Goal: Book appointment/travel/reservation

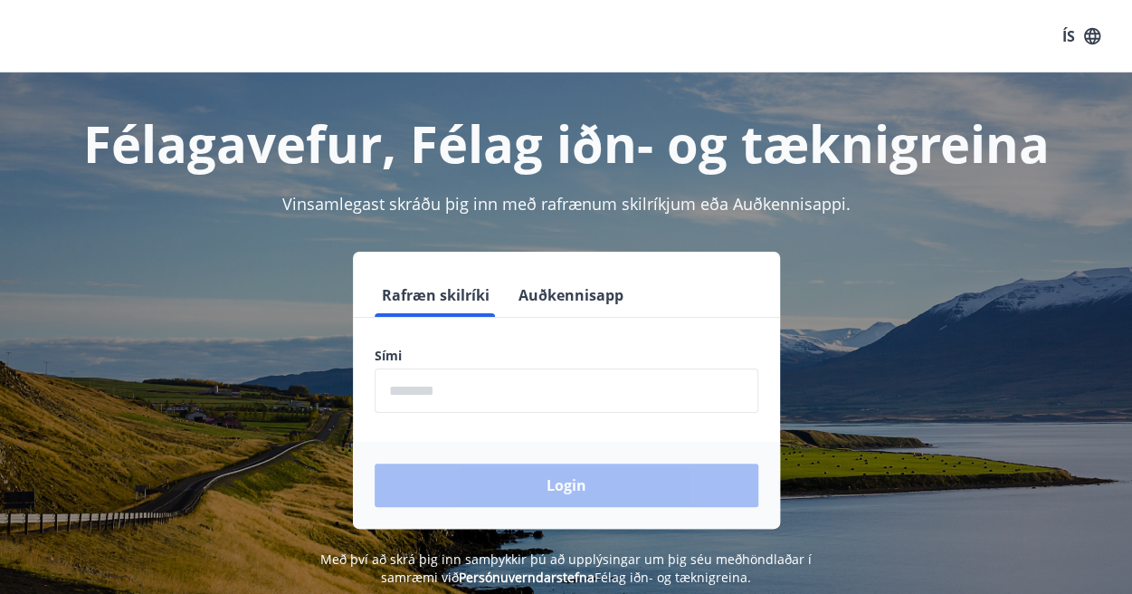
click at [479, 400] on input "phone" at bounding box center [567, 390] width 384 height 44
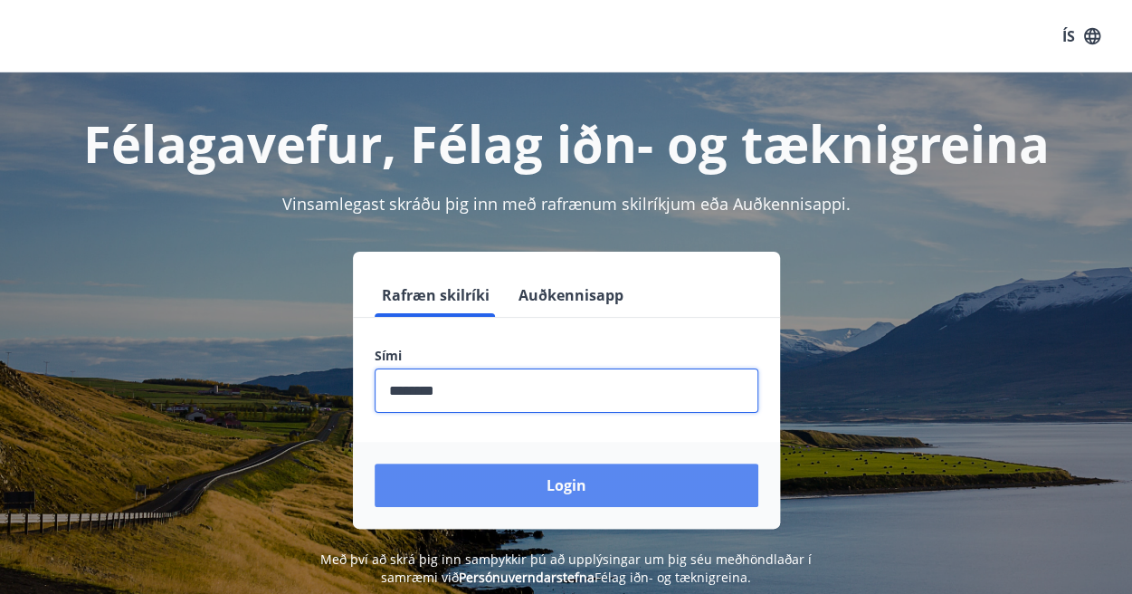
type input "********"
click at [516, 496] on button "Login" at bounding box center [567, 484] width 384 height 43
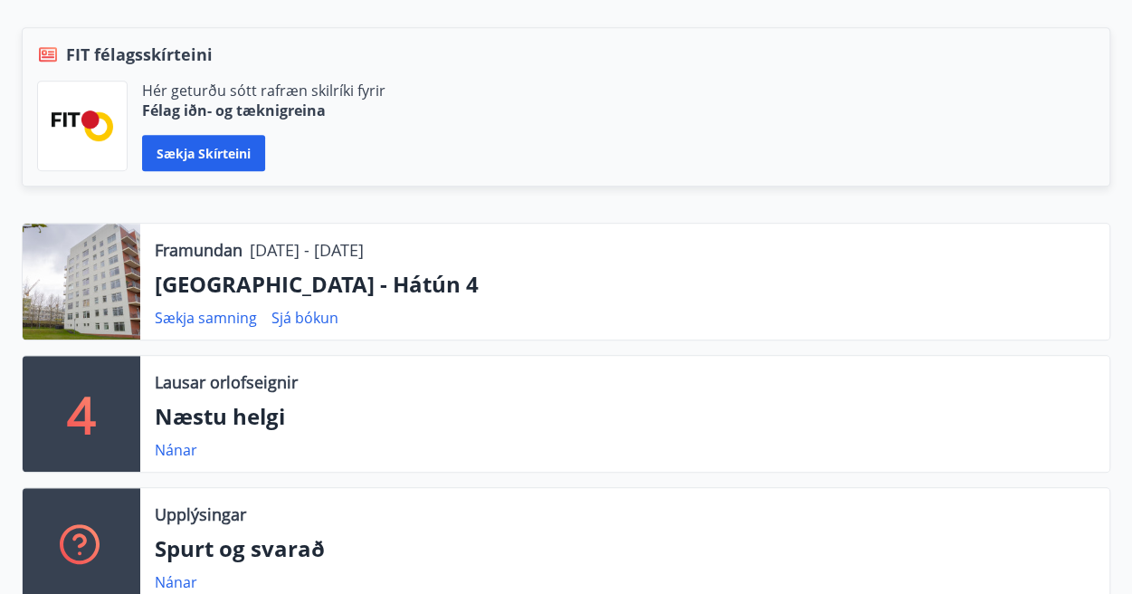
scroll to position [403, 0]
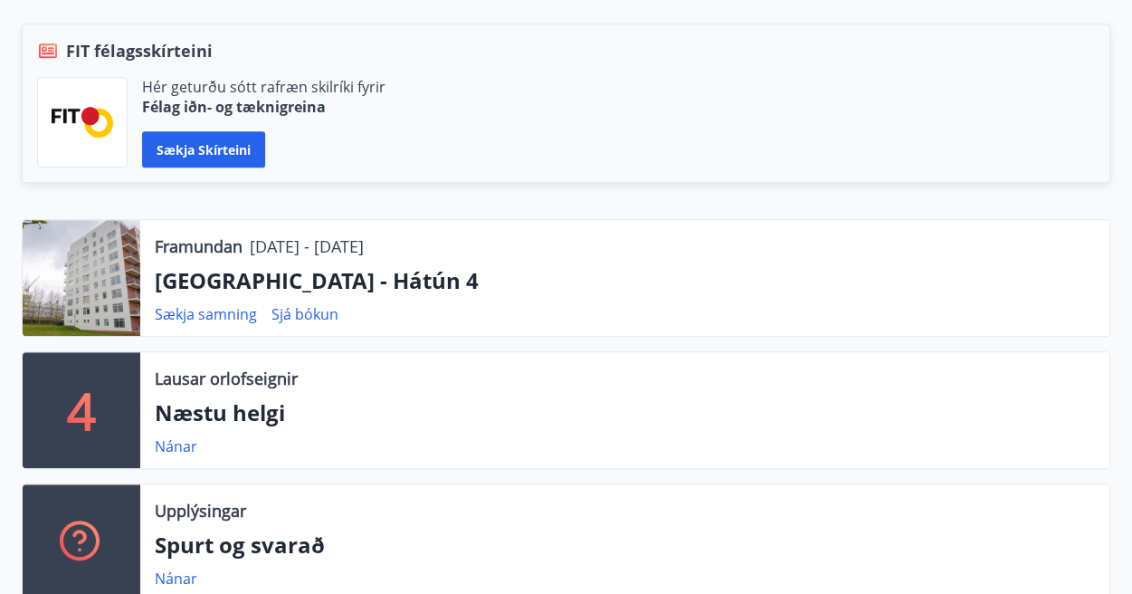
click at [267, 280] on p "[GEOGRAPHIC_DATA] - Hátún 4" at bounding box center [625, 280] width 940 height 31
click at [135, 260] on div at bounding box center [82, 278] width 118 height 116
click at [309, 319] on link "Sjá bókun" at bounding box center [304, 314] width 67 height 20
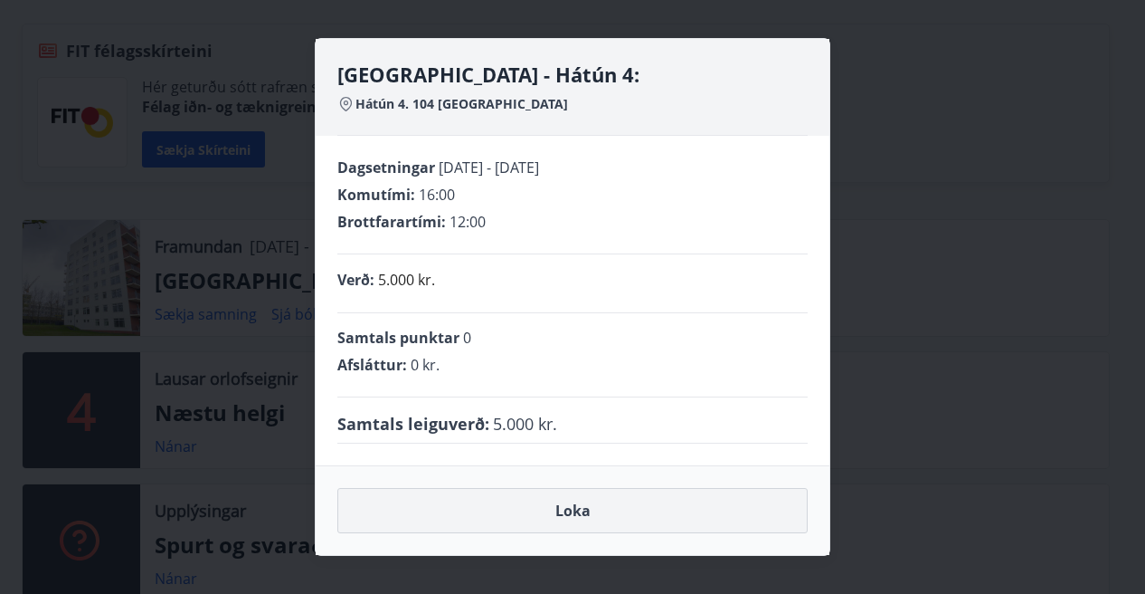
click at [590, 521] on button "Loka" at bounding box center [572, 510] width 470 height 45
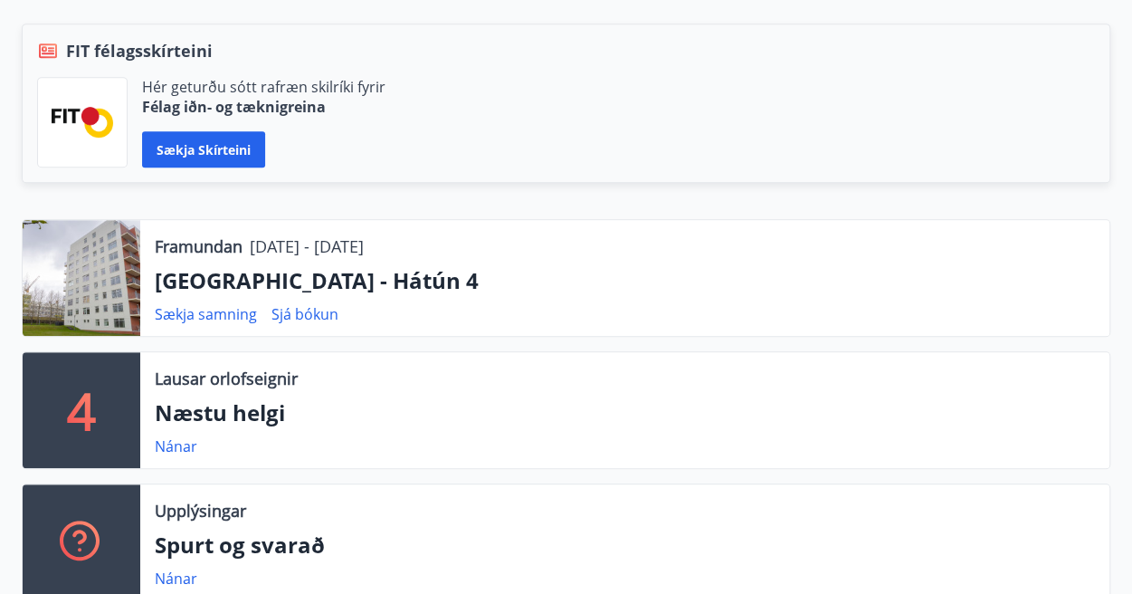
click at [52, 291] on div at bounding box center [82, 278] width 118 height 116
click at [358, 247] on p "[DATE] - [DATE]" at bounding box center [307, 246] width 114 height 24
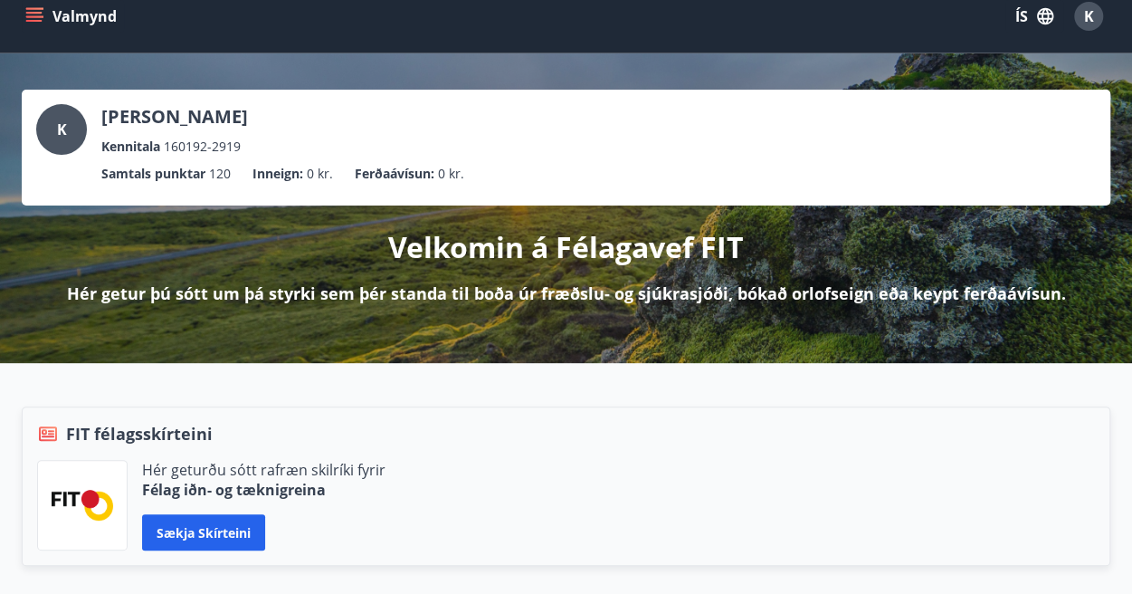
scroll to position [19, 0]
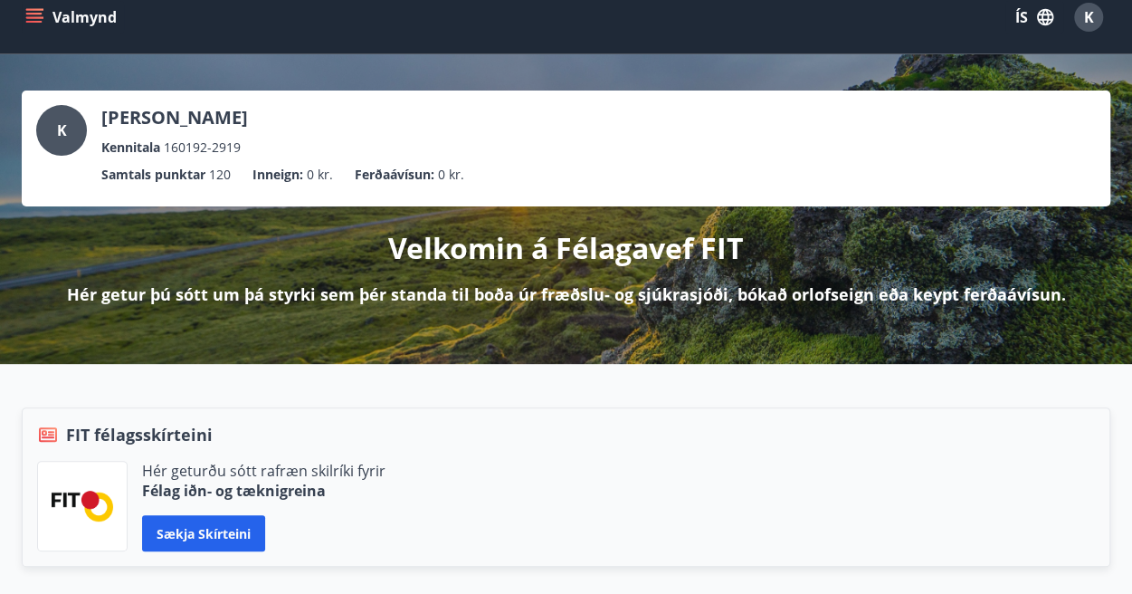
click at [52, 14] on button "Valmynd" at bounding box center [73, 17] width 102 height 33
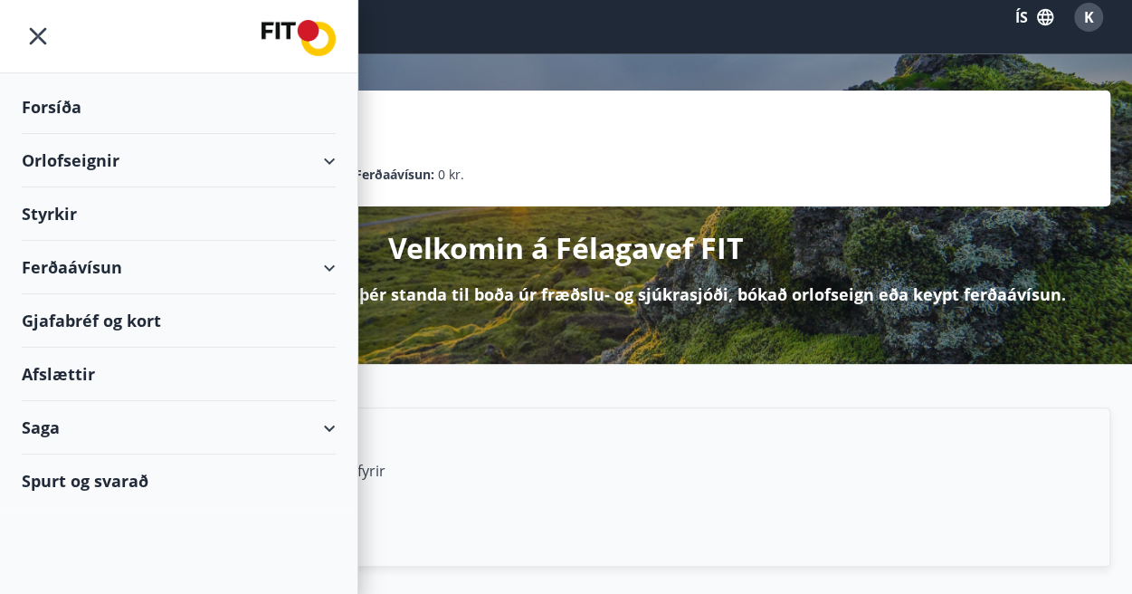
click at [70, 165] on div "Orlofseignir" at bounding box center [179, 160] width 314 height 53
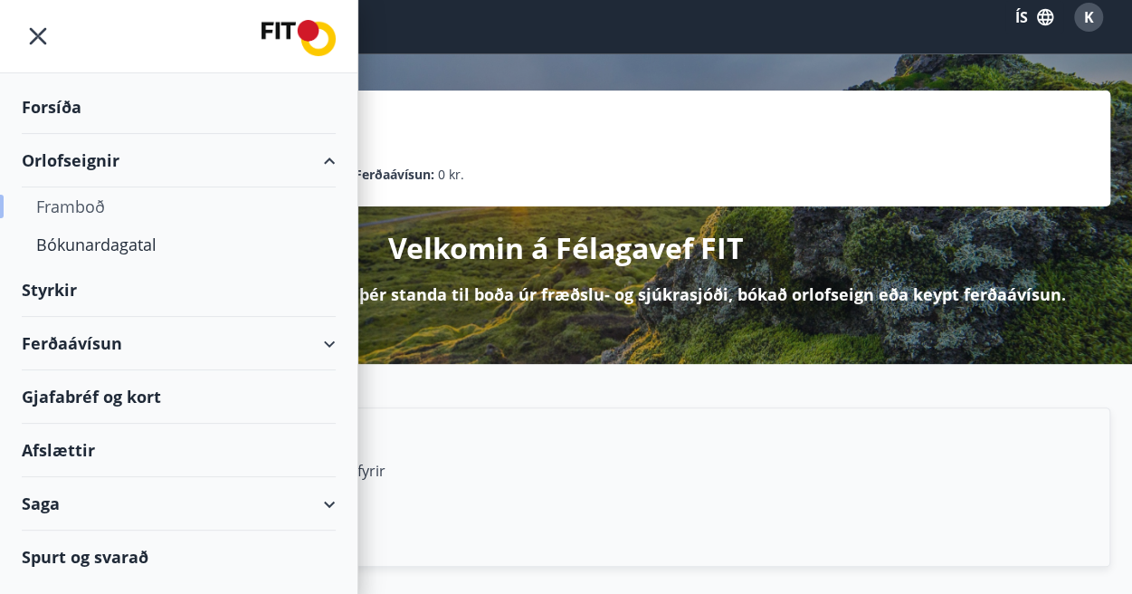
click at [80, 214] on div "Framboð" at bounding box center [178, 206] width 285 height 38
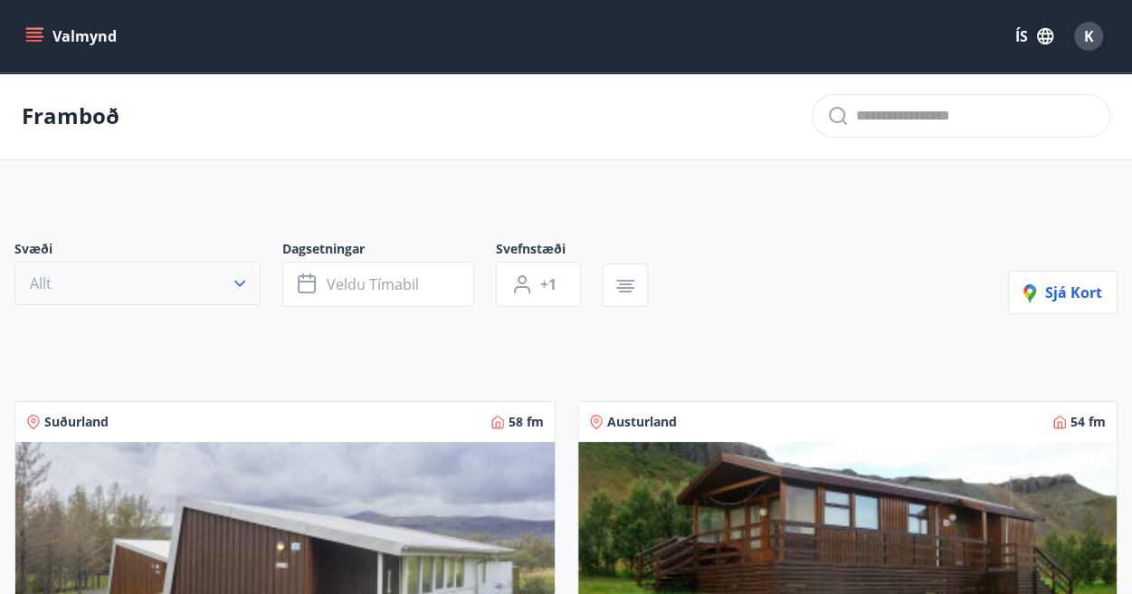
click at [227, 300] on button "Allt" at bounding box center [137, 282] width 246 height 43
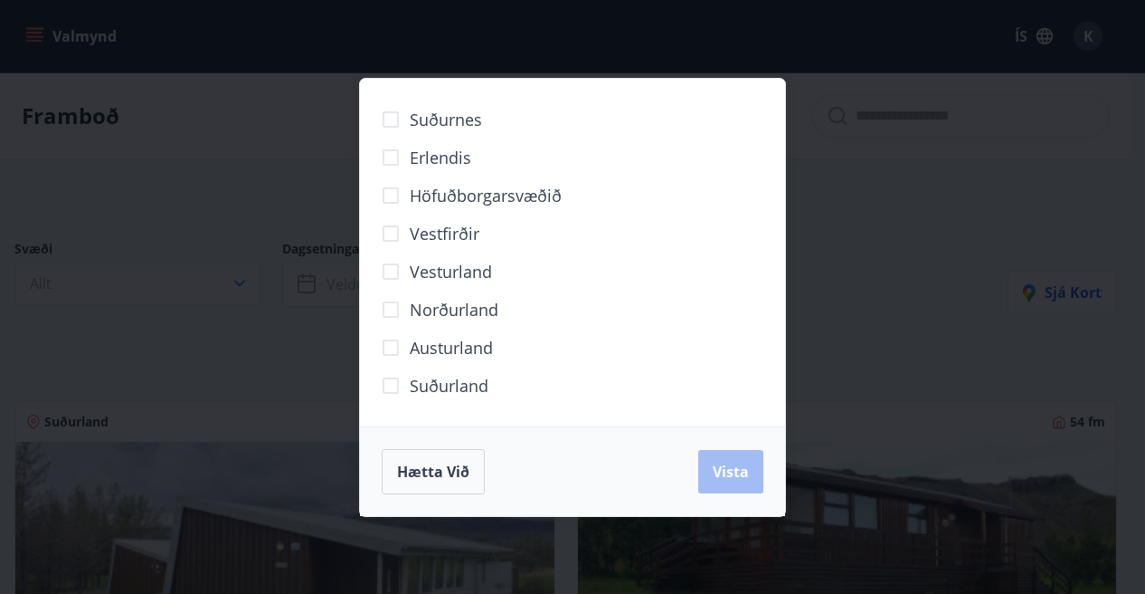
click at [435, 184] on span "Höfuðborgarsvæðið" at bounding box center [486, 196] width 152 height 24
click at [751, 463] on button "Vista" at bounding box center [730, 471] width 65 height 43
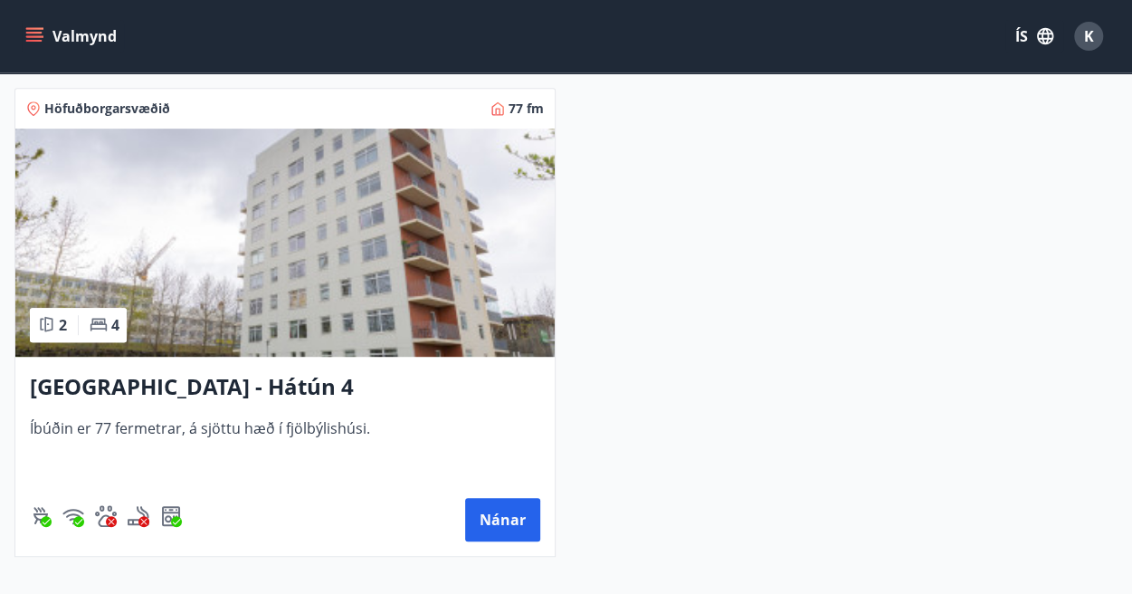
click at [360, 222] on img at bounding box center [284, 242] width 539 height 228
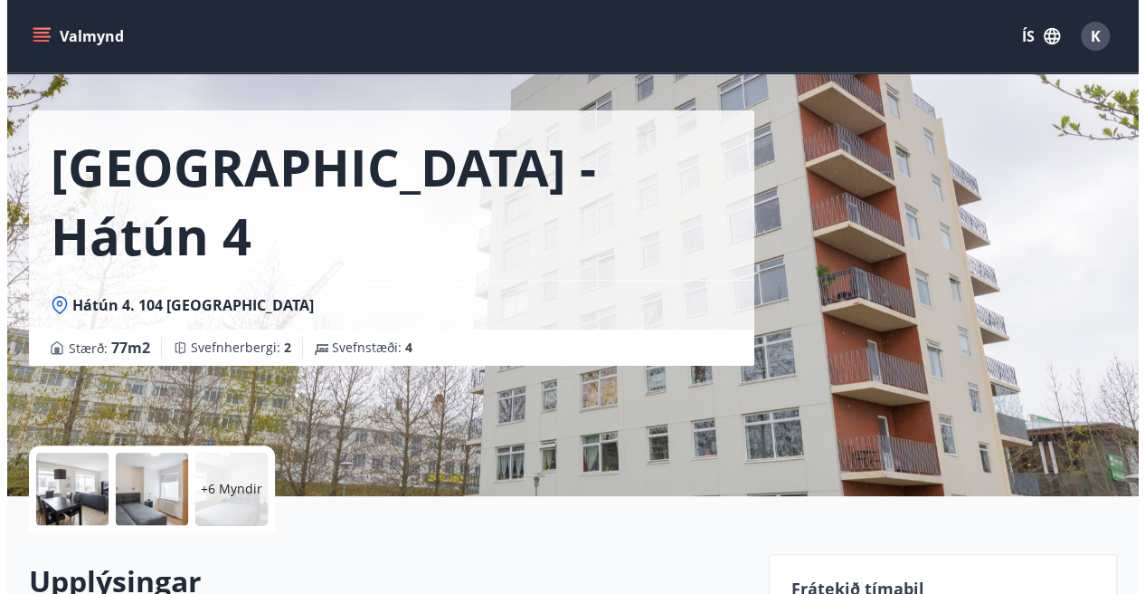
scroll to position [49, 0]
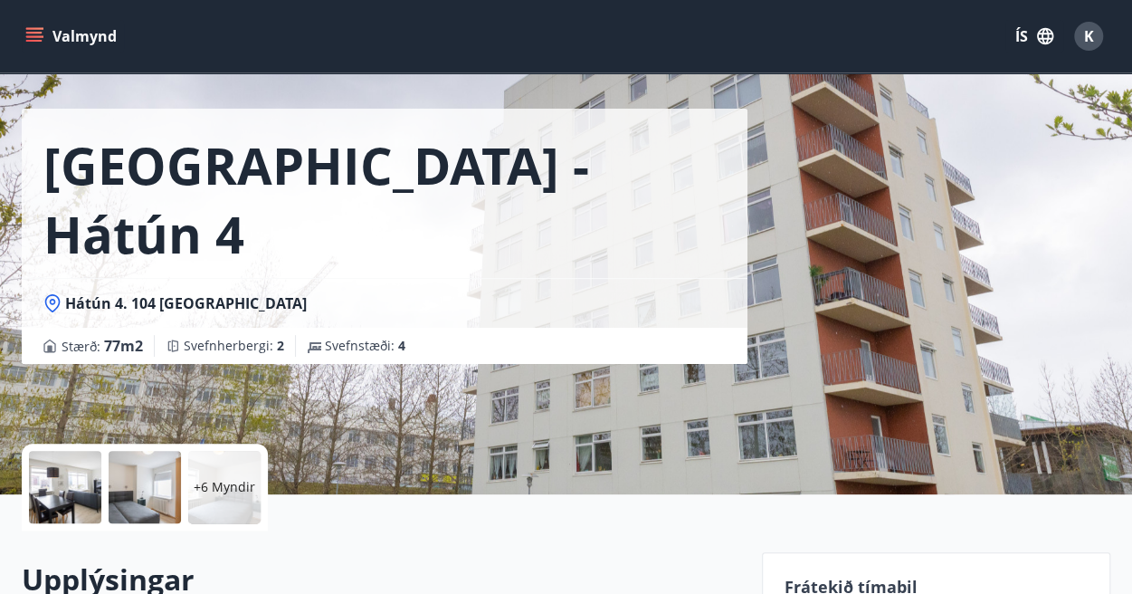
click at [62, 471] on div at bounding box center [65, 487] width 72 height 72
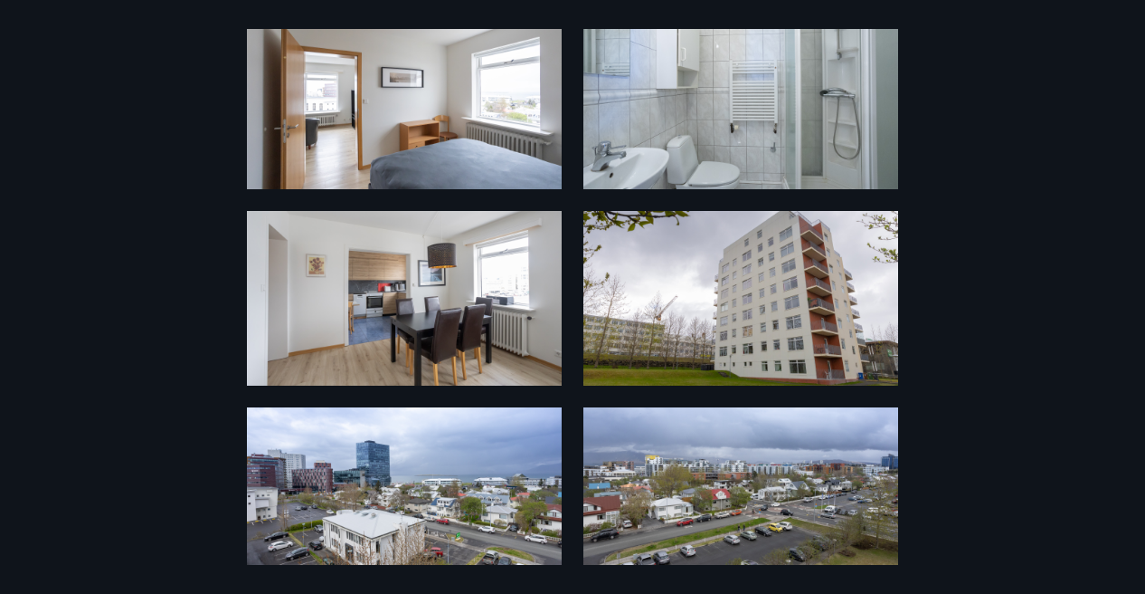
scroll to position [698, 0]
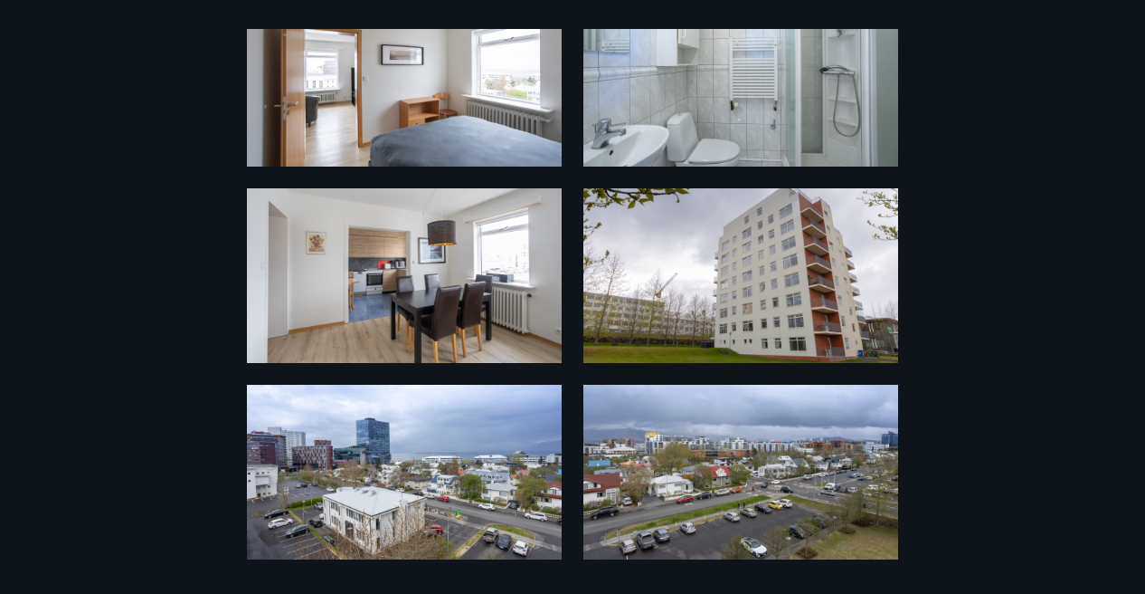
click at [425, 310] on img at bounding box center [404, 275] width 315 height 175
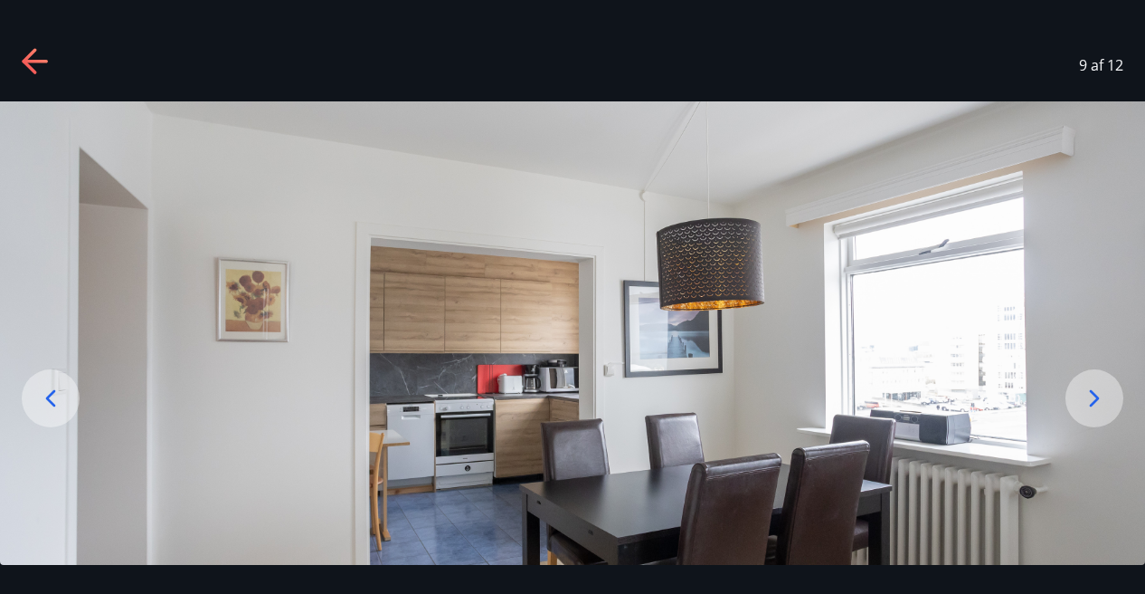
click at [425, 310] on img at bounding box center [572, 419] width 1145 height 636
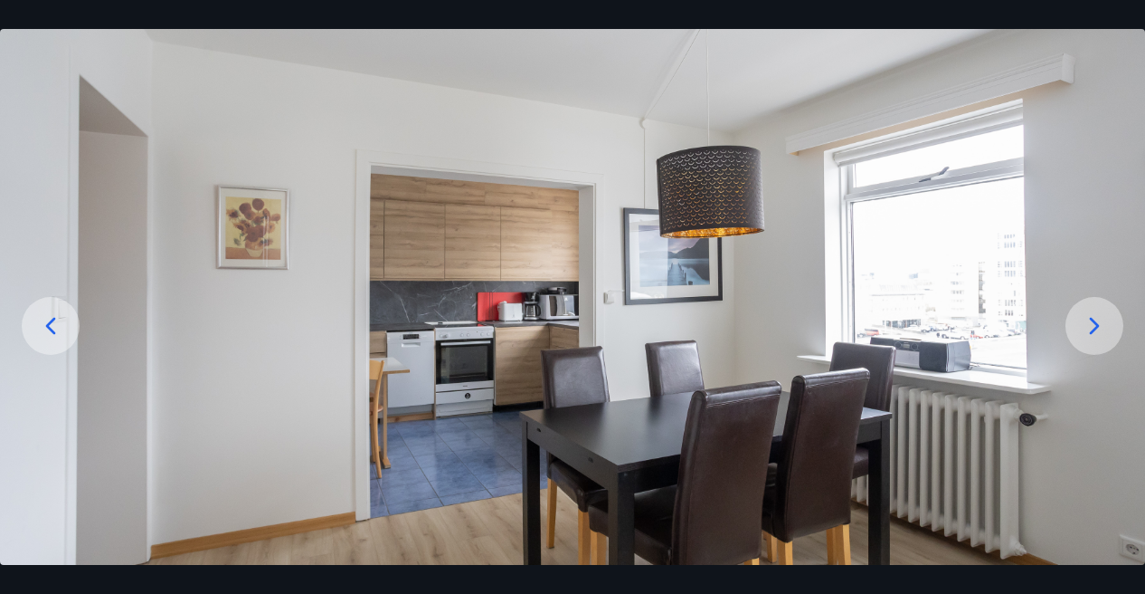
click at [48, 316] on icon at bounding box center [50, 325] width 29 height 29
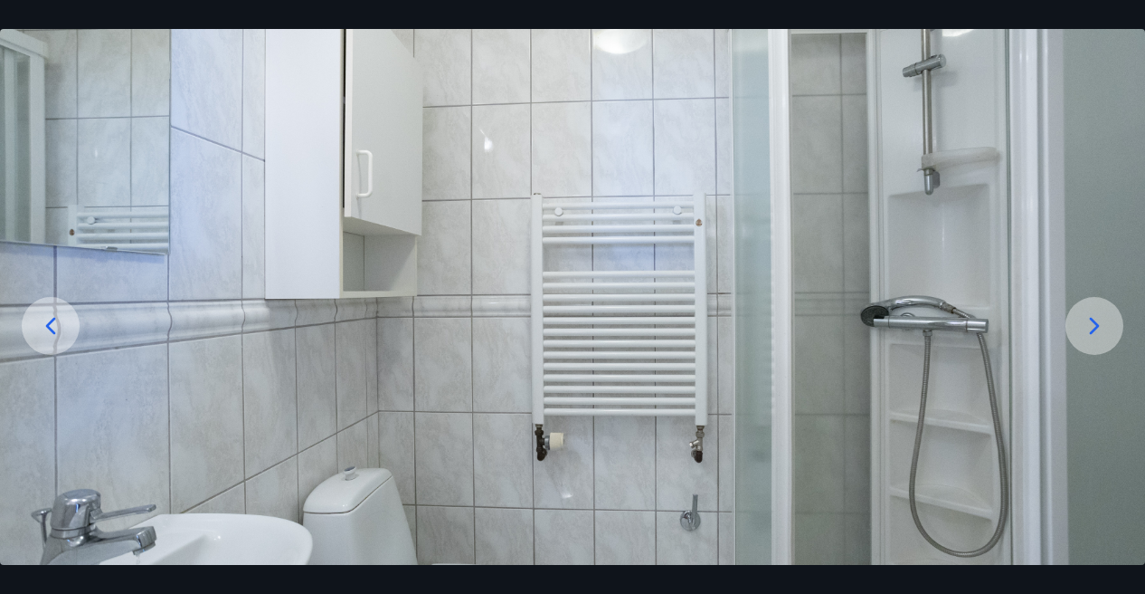
click at [48, 316] on icon at bounding box center [50, 325] width 29 height 29
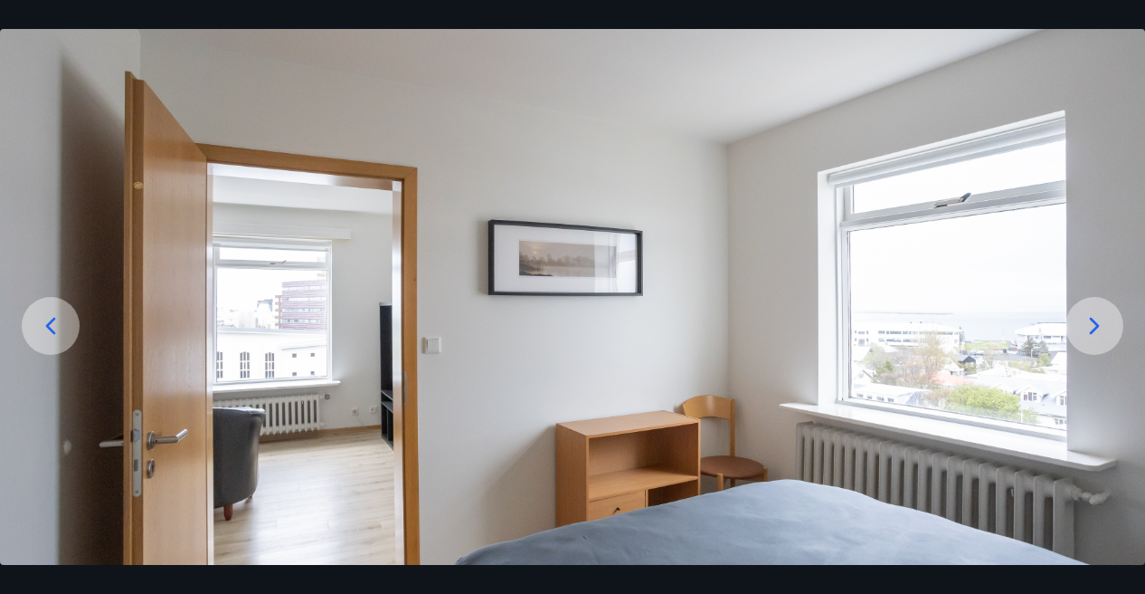
click at [48, 316] on icon at bounding box center [50, 325] width 29 height 29
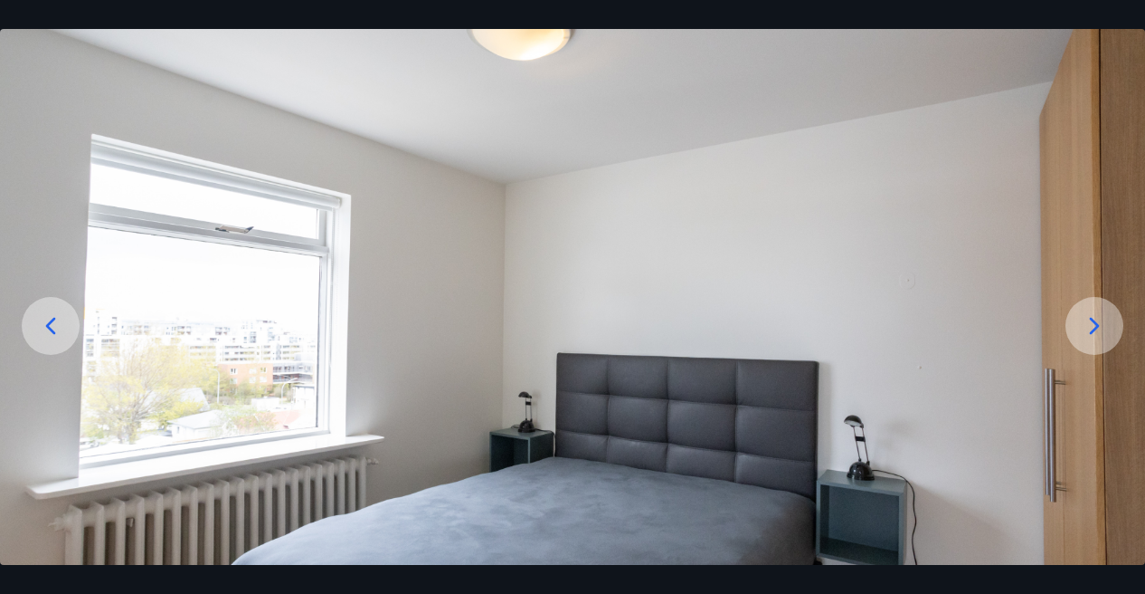
click at [48, 316] on icon at bounding box center [50, 325] width 29 height 29
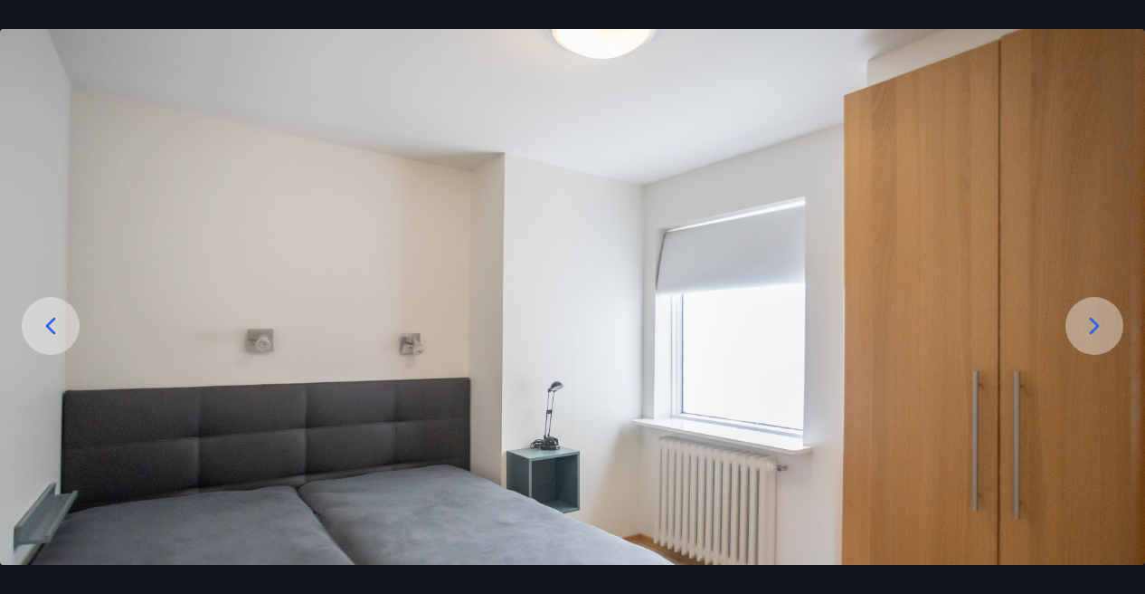
click at [48, 316] on icon at bounding box center [50, 325] width 29 height 29
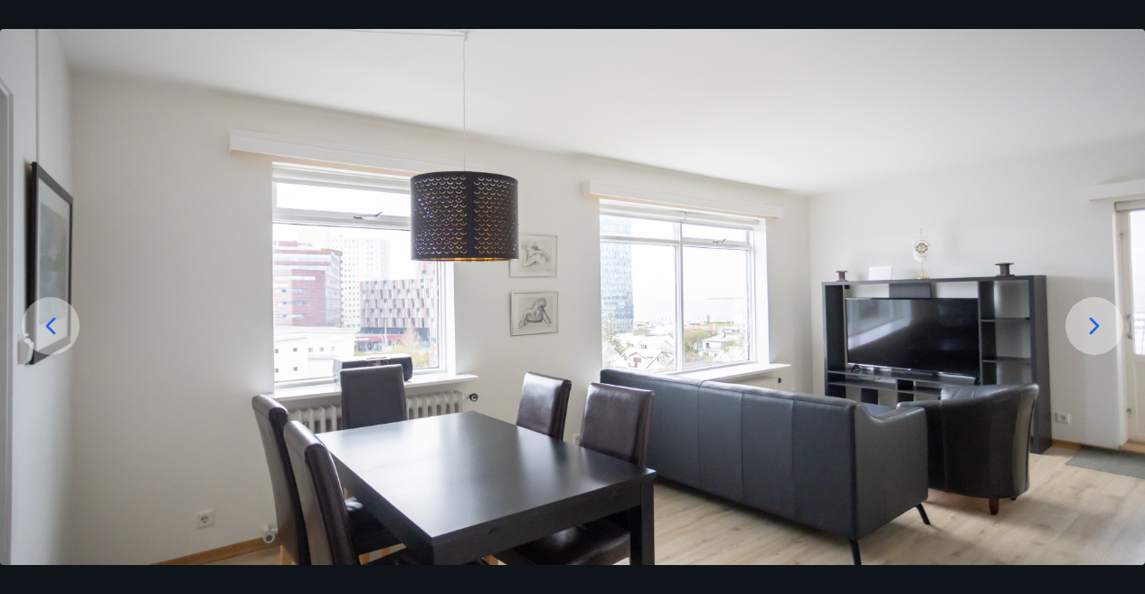
click at [48, 316] on icon at bounding box center [50, 325] width 29 height 29
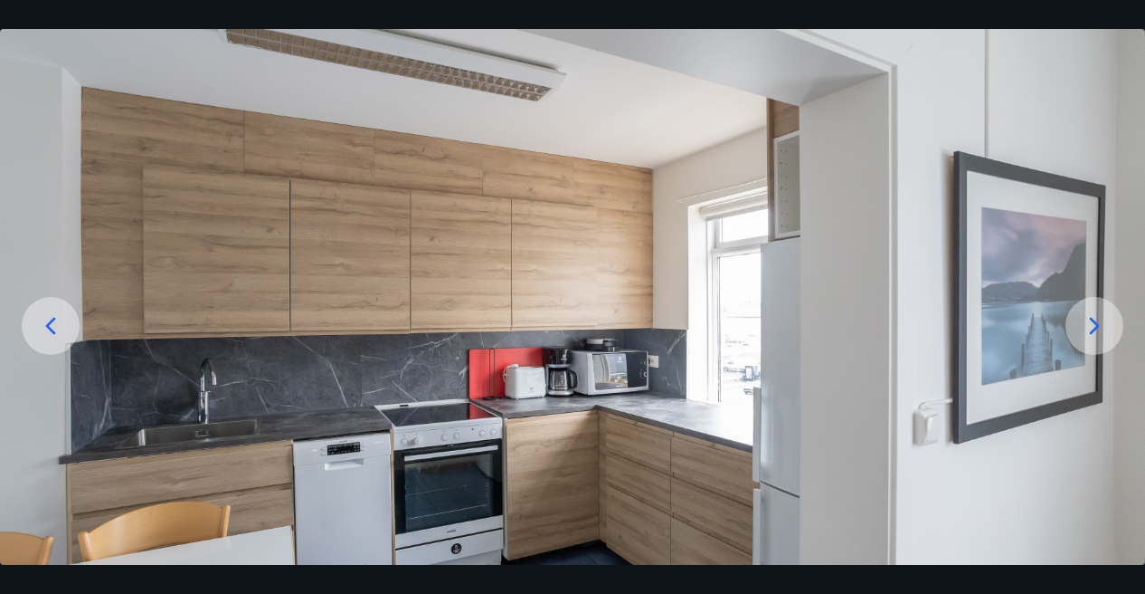
click at [48, 316] on icon at bounding box center [50, 325] width 29 height 29
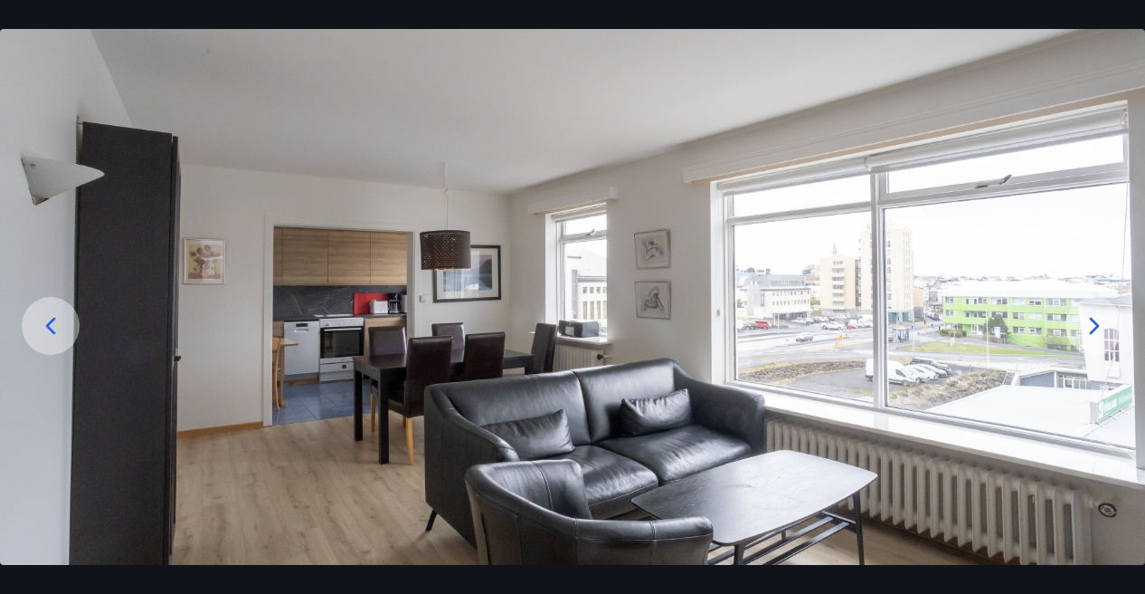
click at [48, 316] on icon at bounding box center [50, 325] width 29 height 29
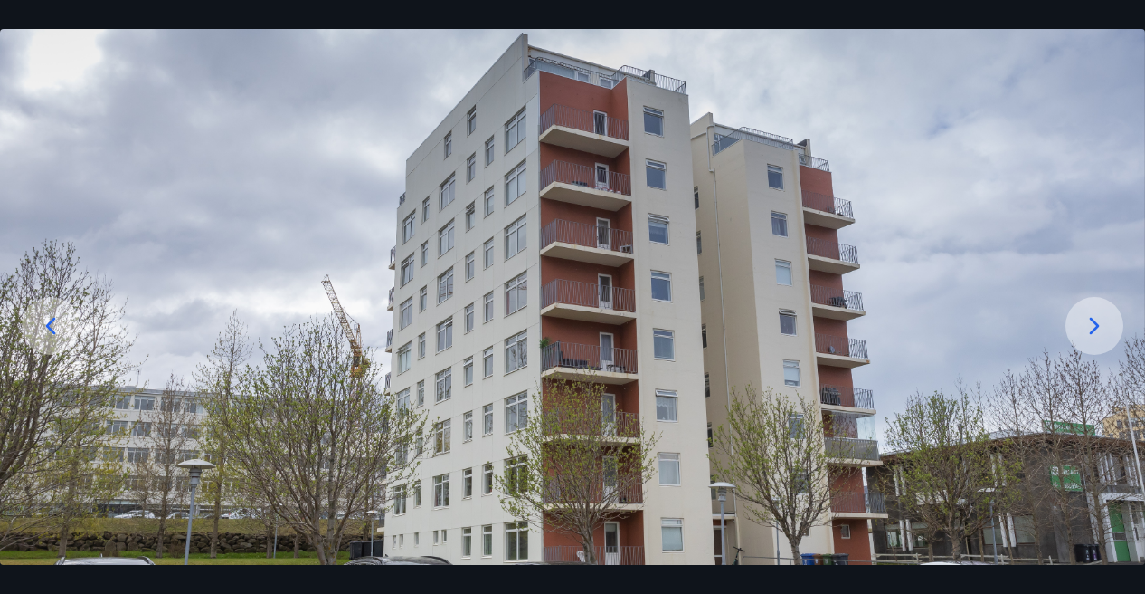
click at [48, 316] on icon at bounding box center [50, 325] width 29 height 29
click at [1089, 305] on div at bounding box center [1095, 326] width 58 height 58
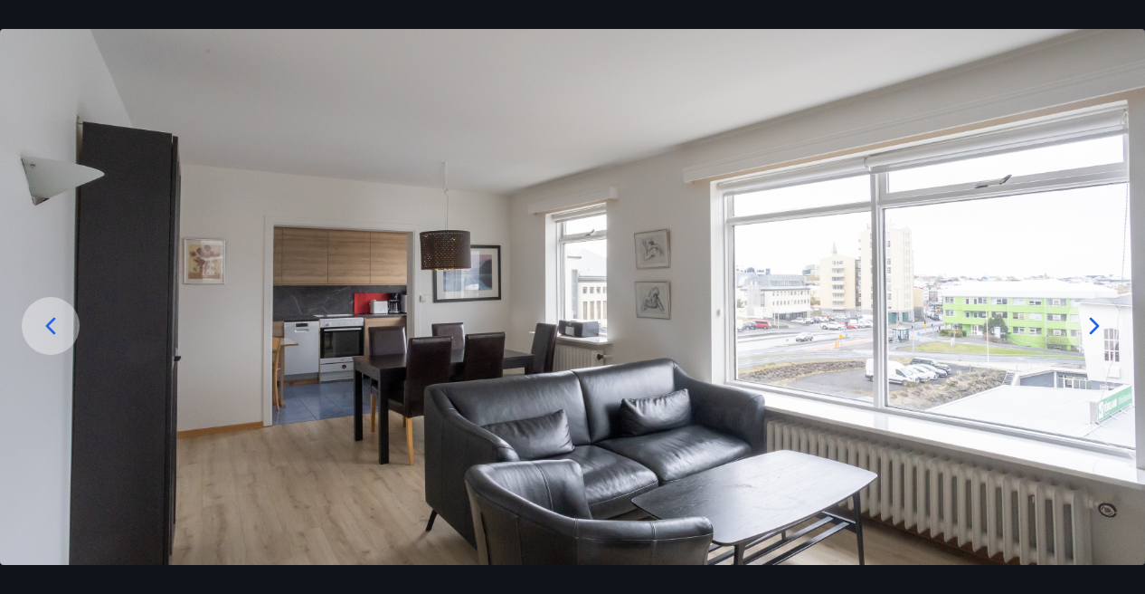
click at [1089, 305] on div at bounding box center [1095, 326] width 58 height 58
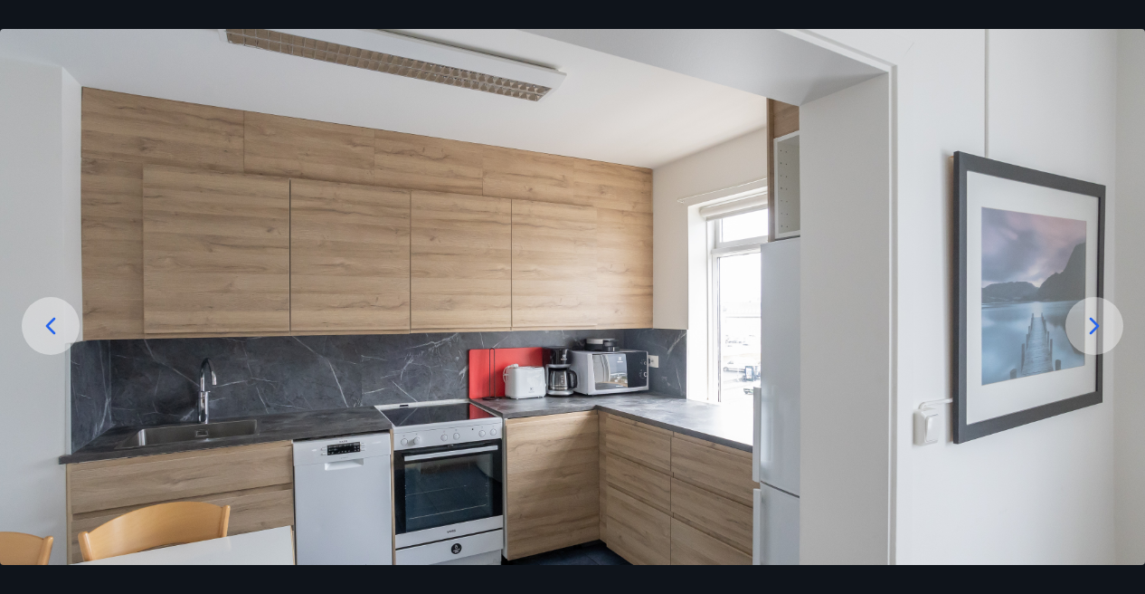
click at [1089, 305] on div at bounding box center [1095, 326] width 58 height 58
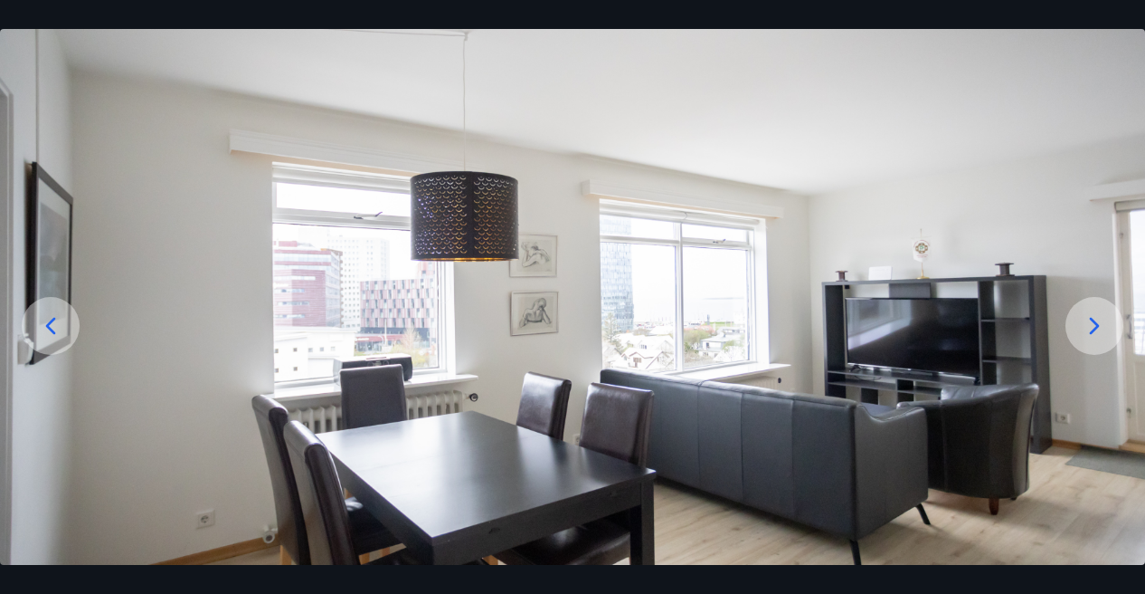
click at [1089, 305] on div at bounding box center [1095, 326] width 58 height 58
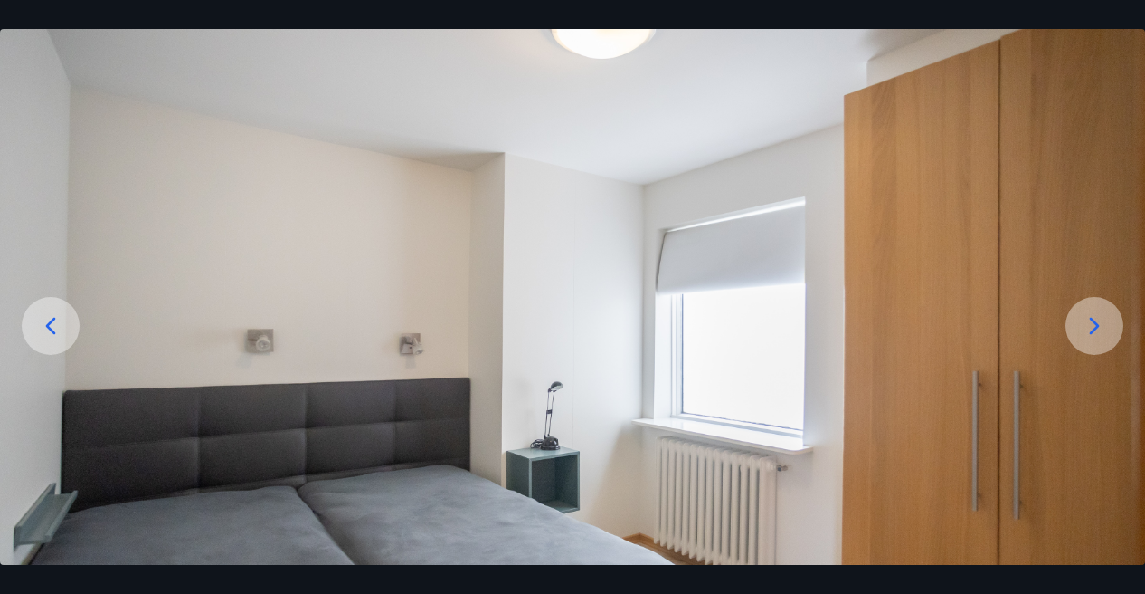
click at [1089, 305] on div at bounding box center [1095, 326] width 58 height 58
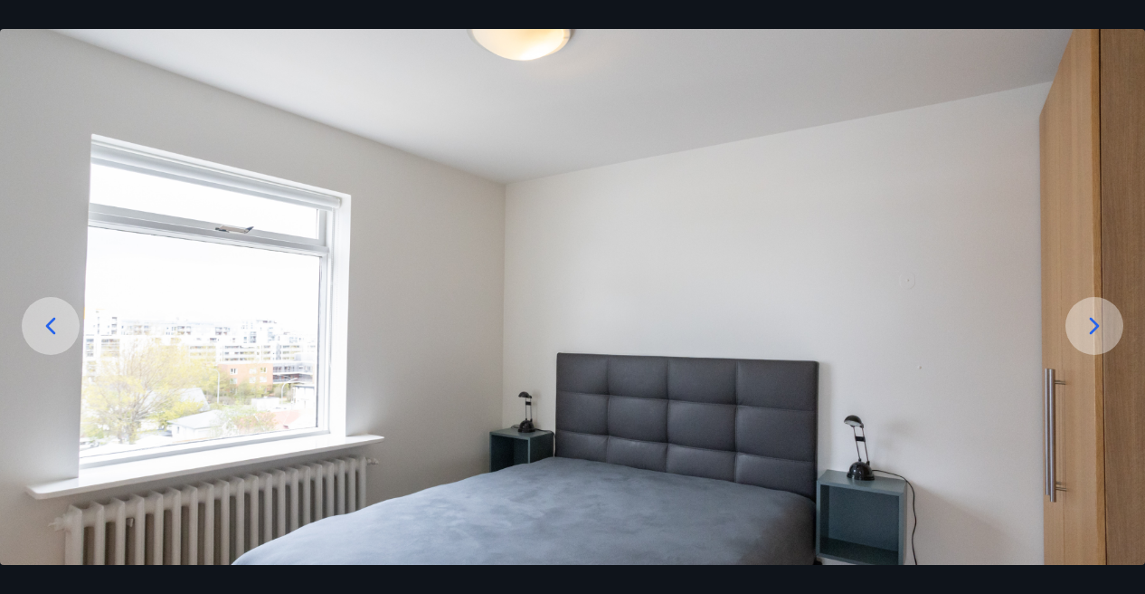
click at [1089, 305] on div at bounding box center [1095, 326] width 58 height 58
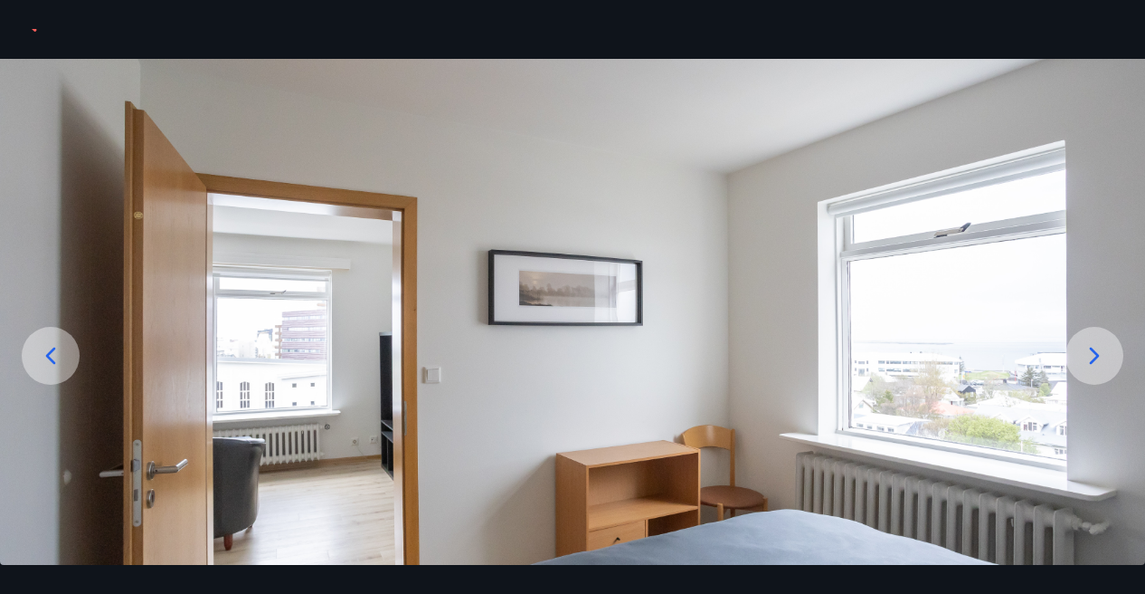
scroll to position [42, 0]
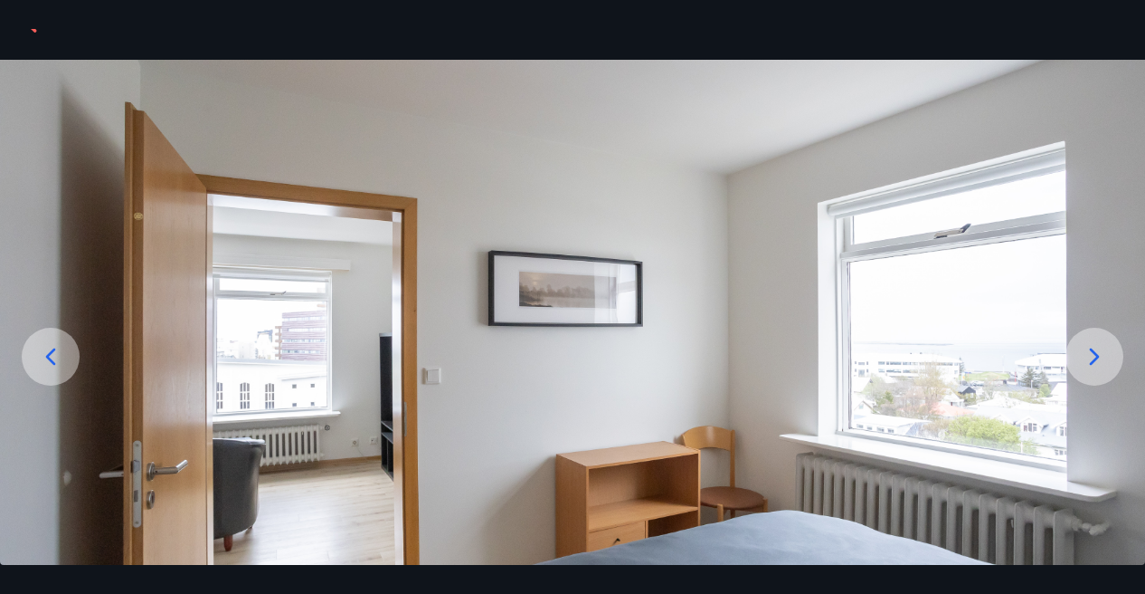
click at [1073, 350] on div at bounding box center [1095, 357] width 58 height 58
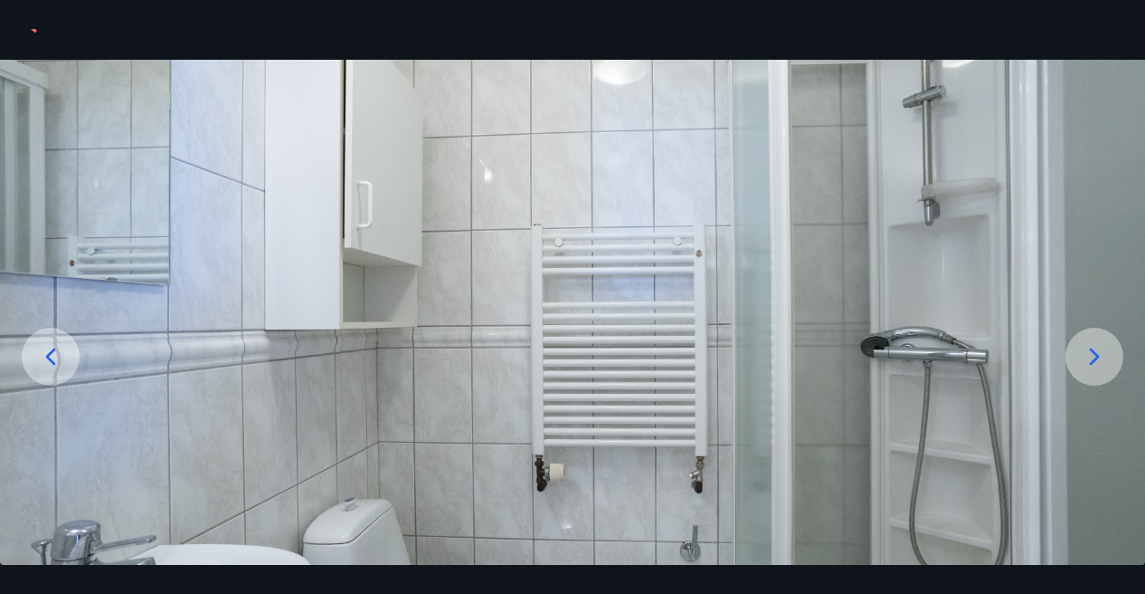
click at [1073, 350] on div at bounding box center [1095, 357] width 58 height 58
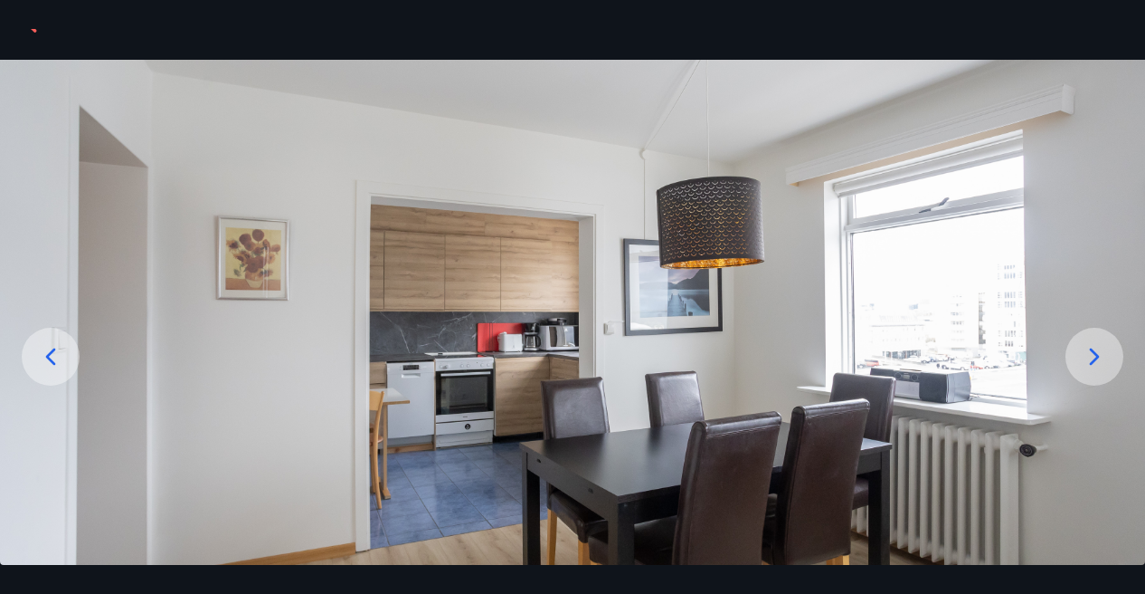
click at [1073, 350] on div at bounding box center [1095, 357] width 58 height 58
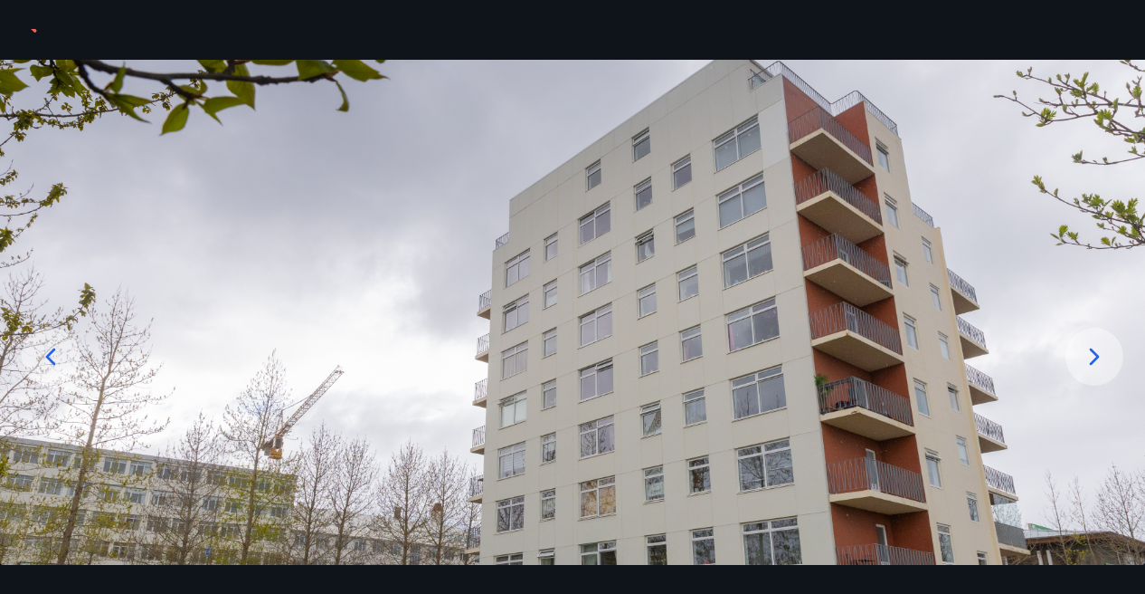
click at [1073, 350] on div at bounding box center [1095, 357] width 58 height 58
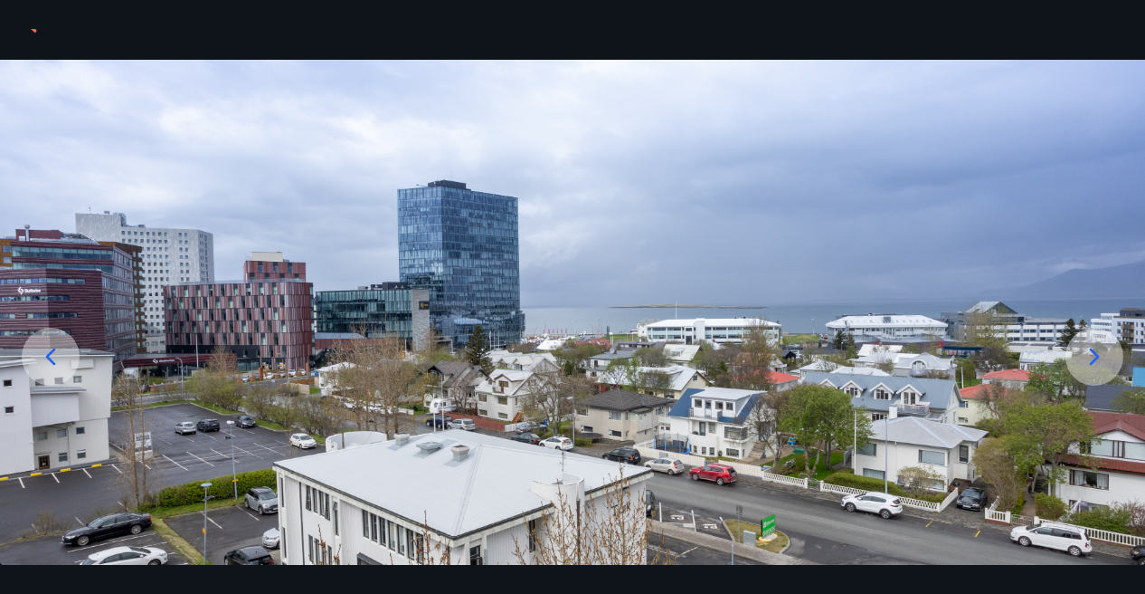
click at [1073, 350] on div at bounding box center [1095, 357] width 58 height 58
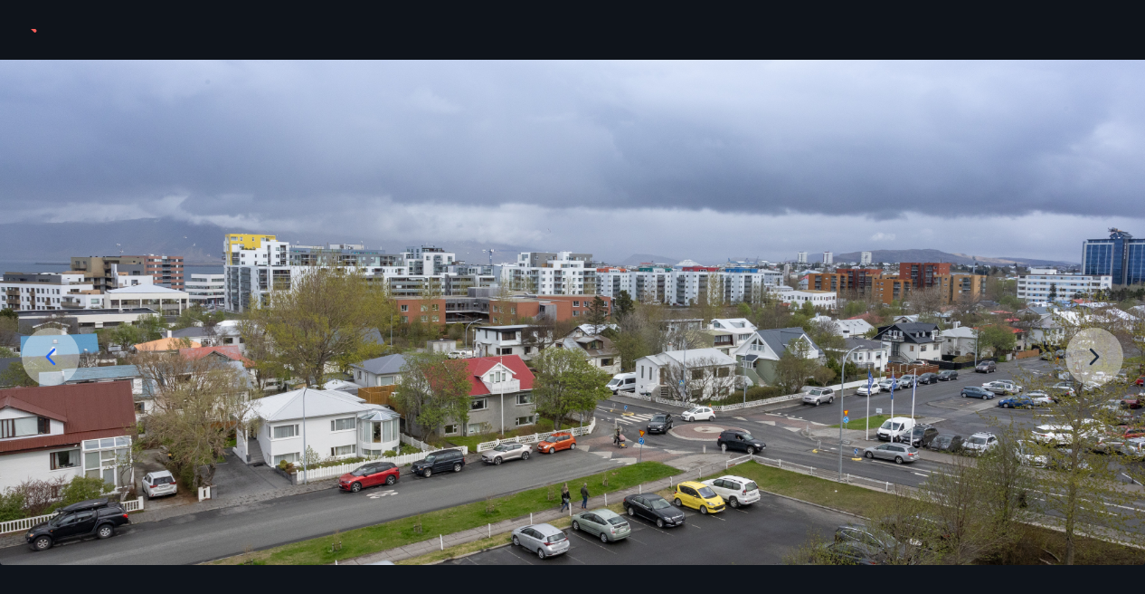
click at [1073, 350] on img at bounding box center [572, 378] width 1145 height 636
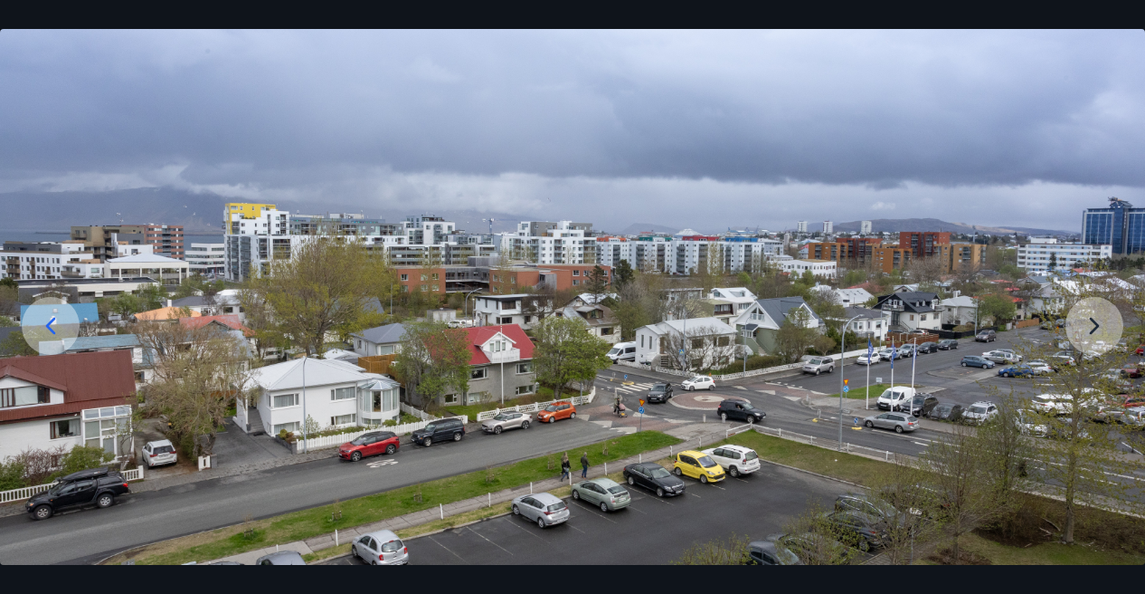
click at [1074, 307] on img at bounding box center [572, 347] width 1145 height 636
click at [60, 314] on icon at bounding box center [50, 325] width 29 height 29
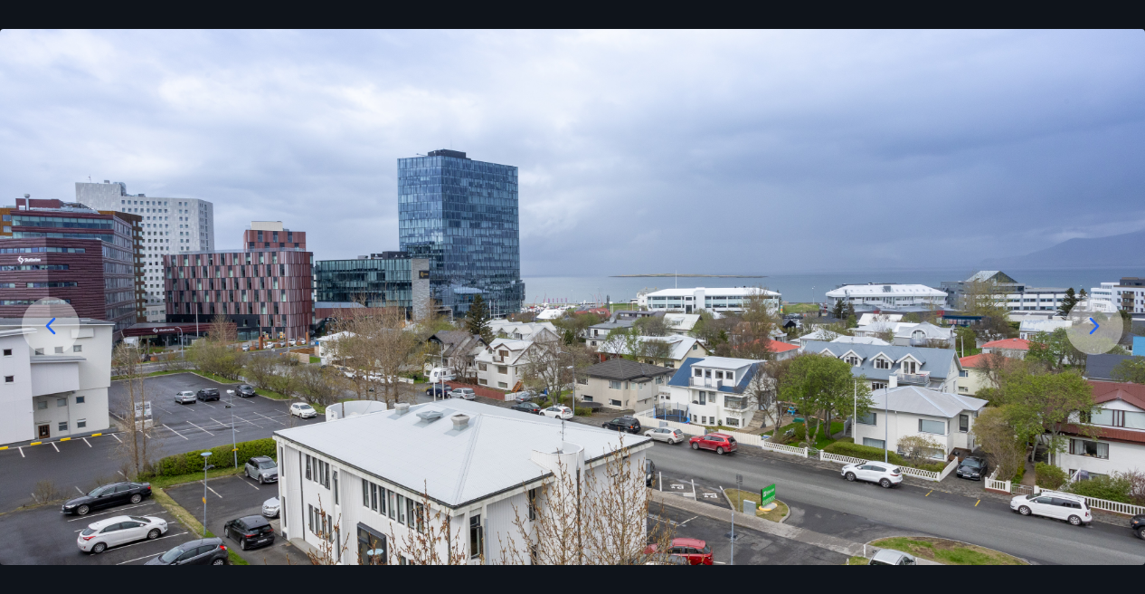
click at [60, 314] on icon at bounding box center [50, 325] width 29 height 29
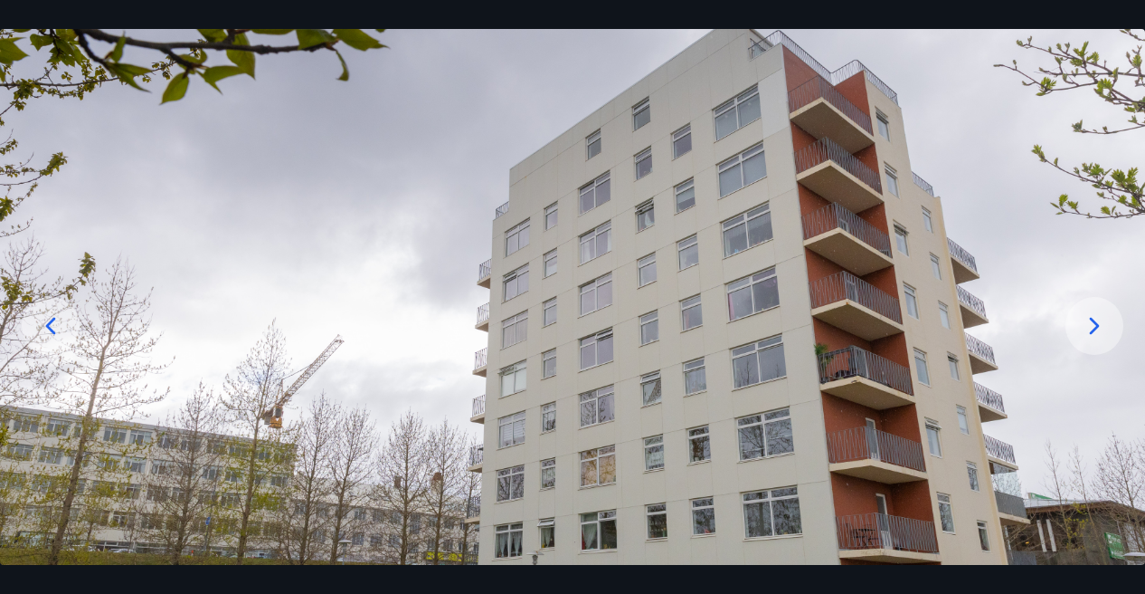
click at [60, 314] on icon at bounding box center [50, 325] width 29 height 29
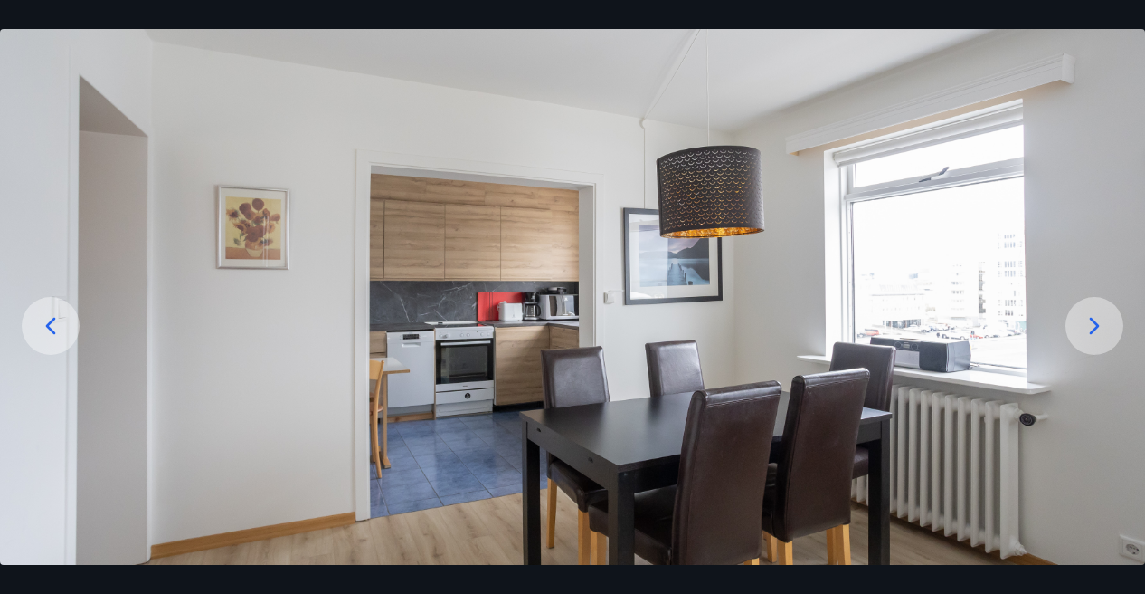
click at [60, 314] on icon at bounding box center [50, 325] width 29 height 29
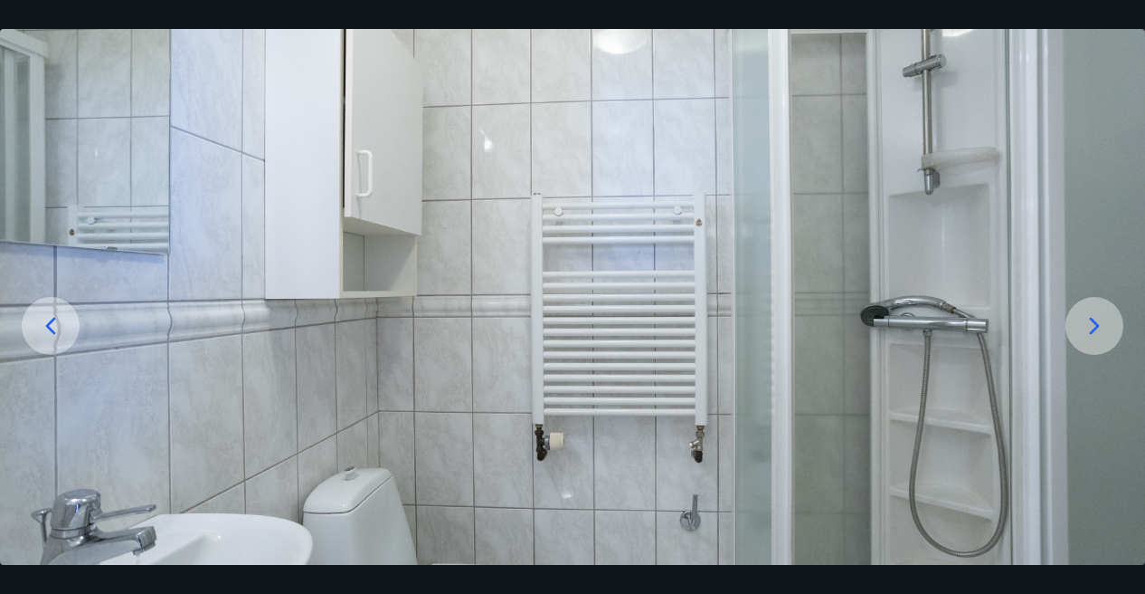
click at [60, 314] on icon at bounding box center [50, 325] width 29 height 29
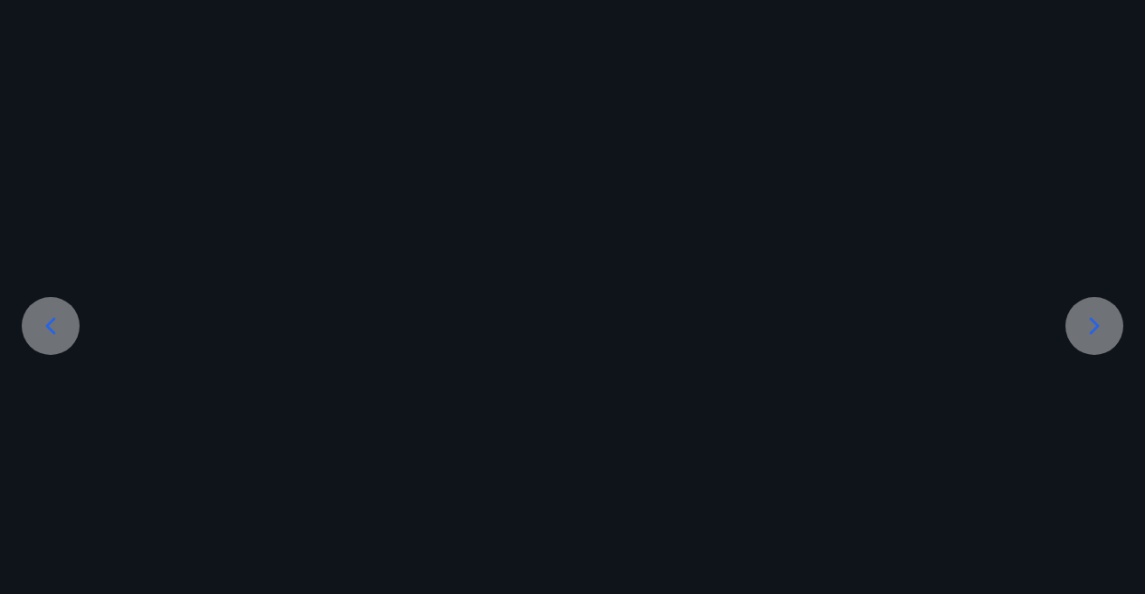
click at [60, 314] on icon at bounding box center [50, 325] width 29 height 29
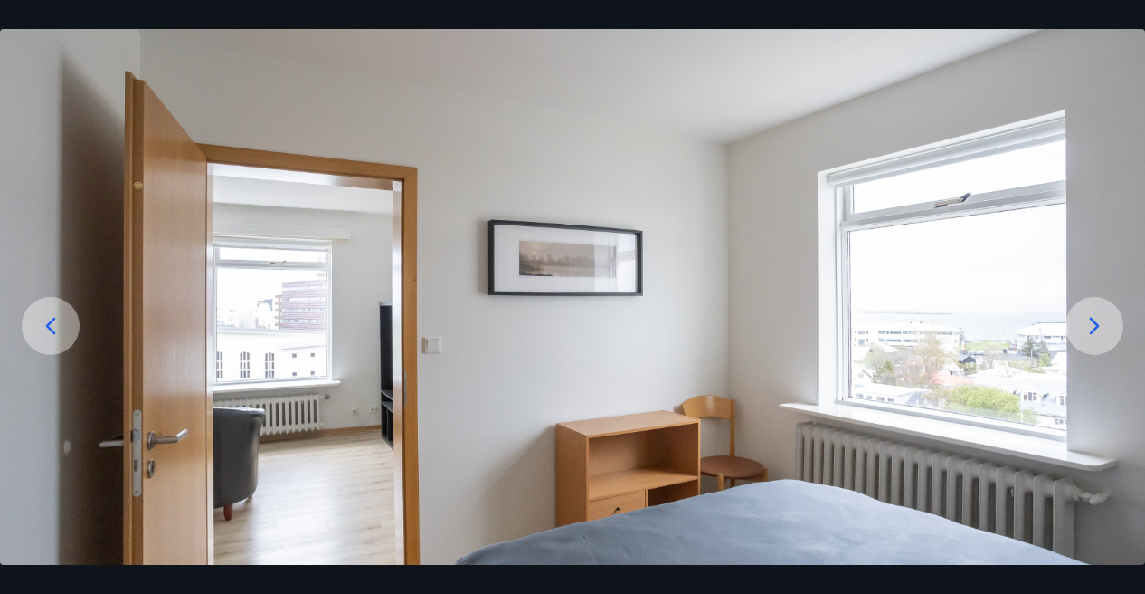
click at [60, 314] on icon at bounding box center [50, 325] width 29 height 29
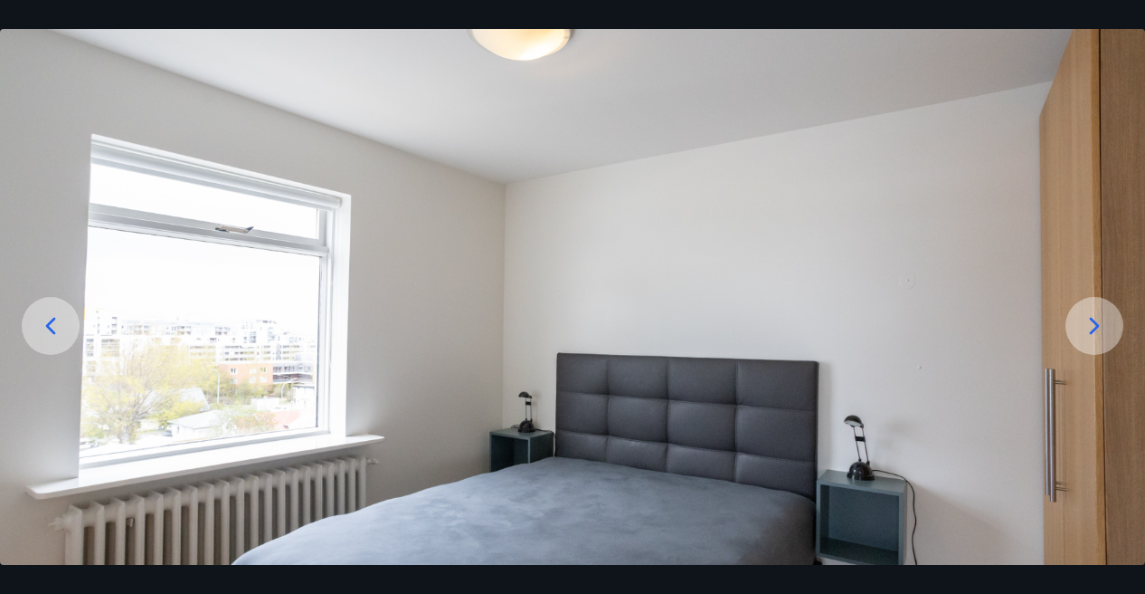
click at [60, 314] on icon at bounding box center [50, 325] width 29 height 29
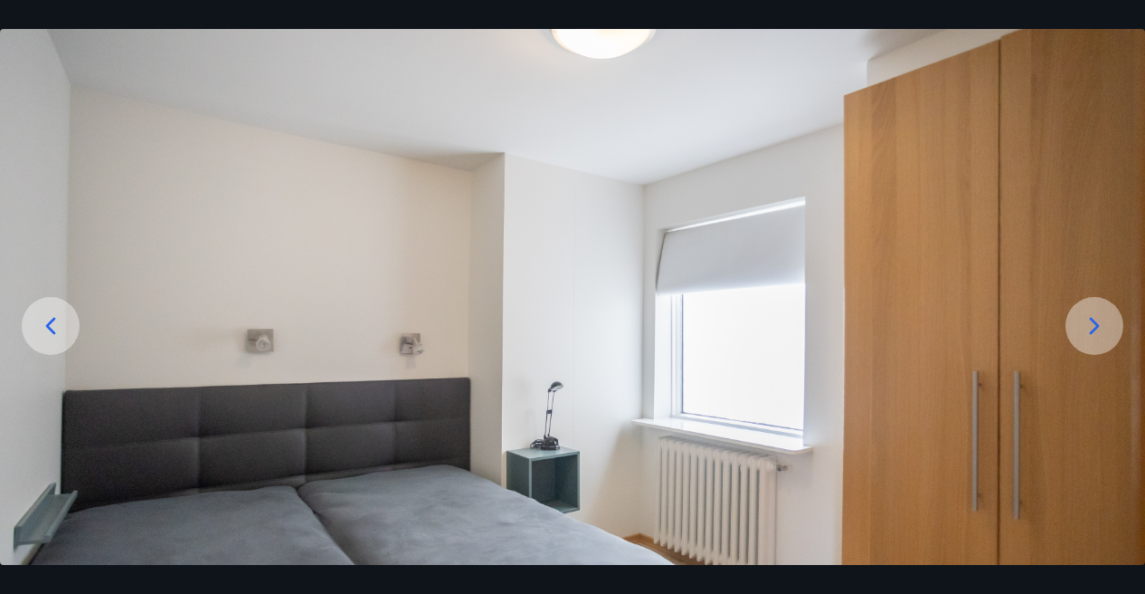
click at [60, 314] on icon at bounding box center [50, 325] width 29 height 29
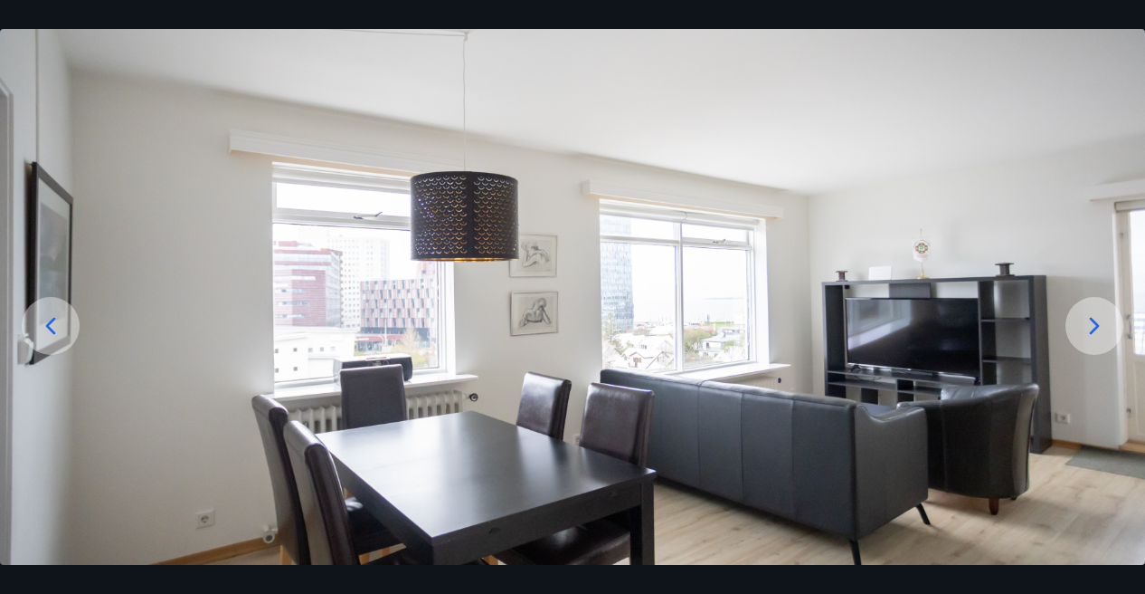
click at [1072, 313] on div at bounding box center [1095, 326] width 58 height 58
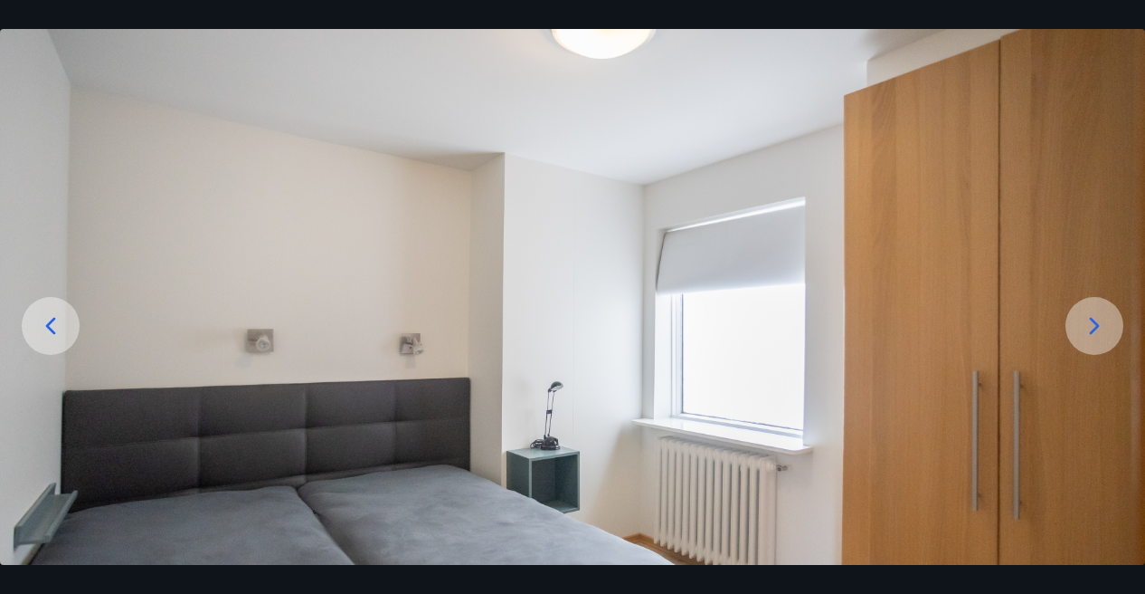
click at [1072, 313] on div at bounding box center [1095, 326] width 58 height 58
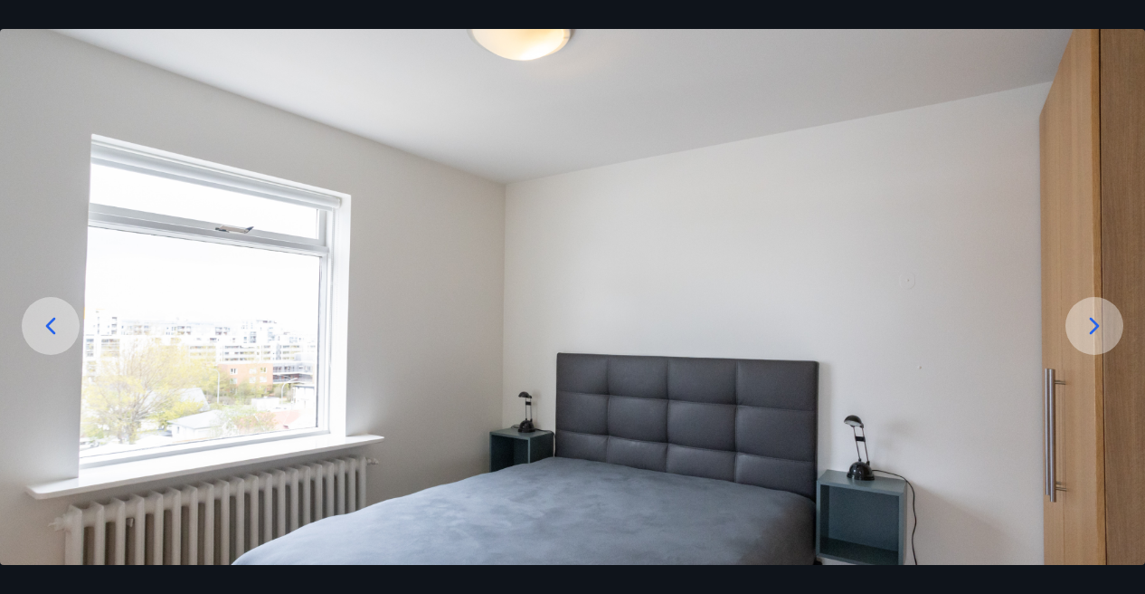
click at [1072, 313] on div at bounding box center [1095, 326] width 58 height 58
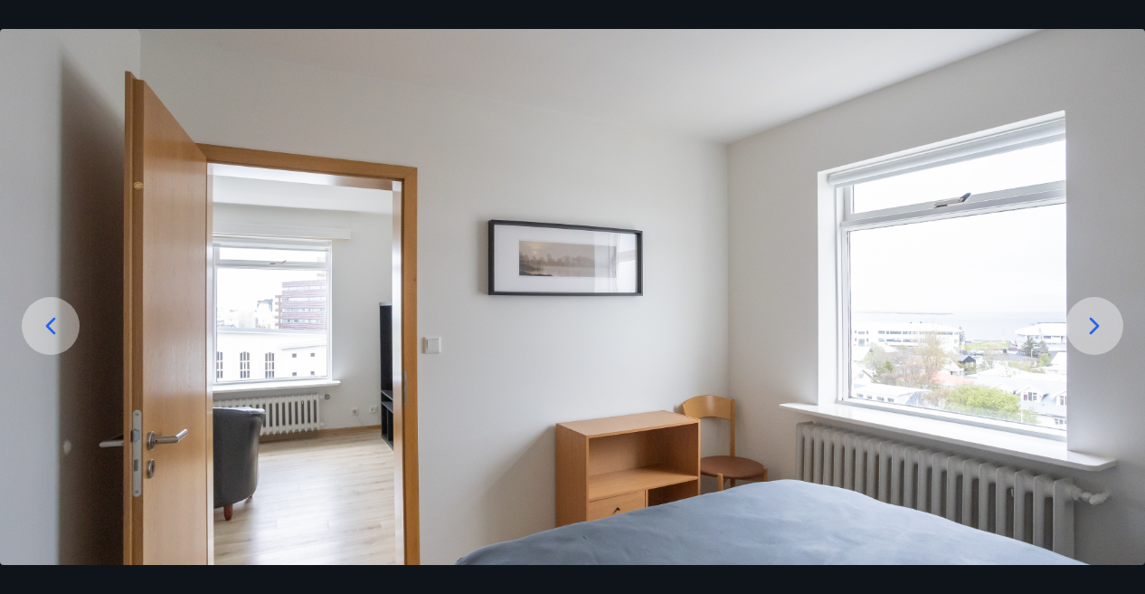
click at [1072, 313] on div at bounding box center [1095, 326] width 58 height 58
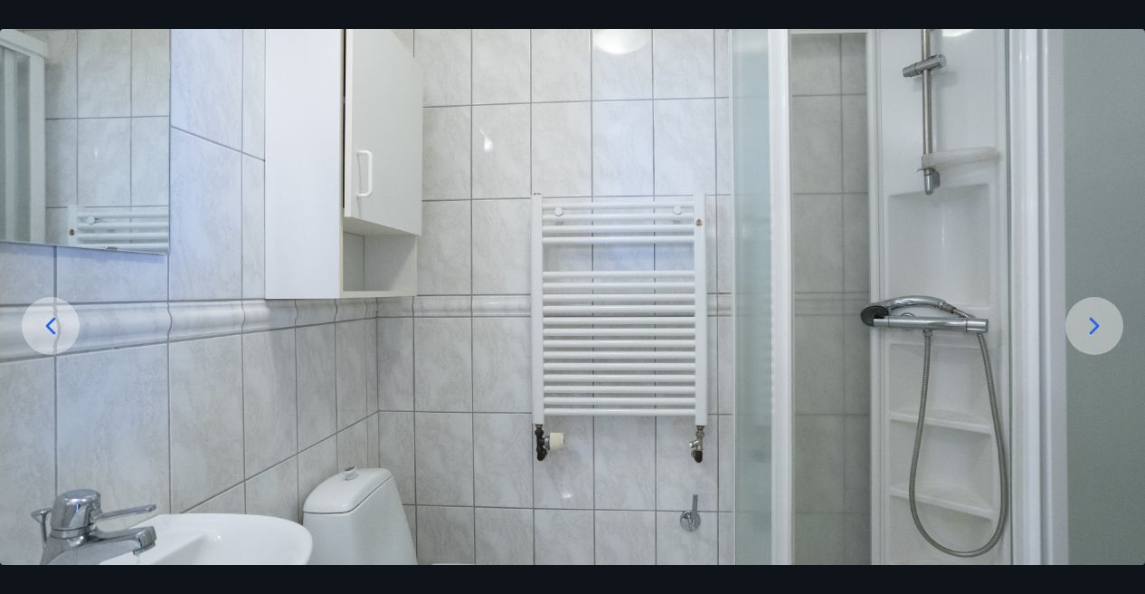
click at [1072, 313] on div at bounding box center [1095, 326] width 58 height 58
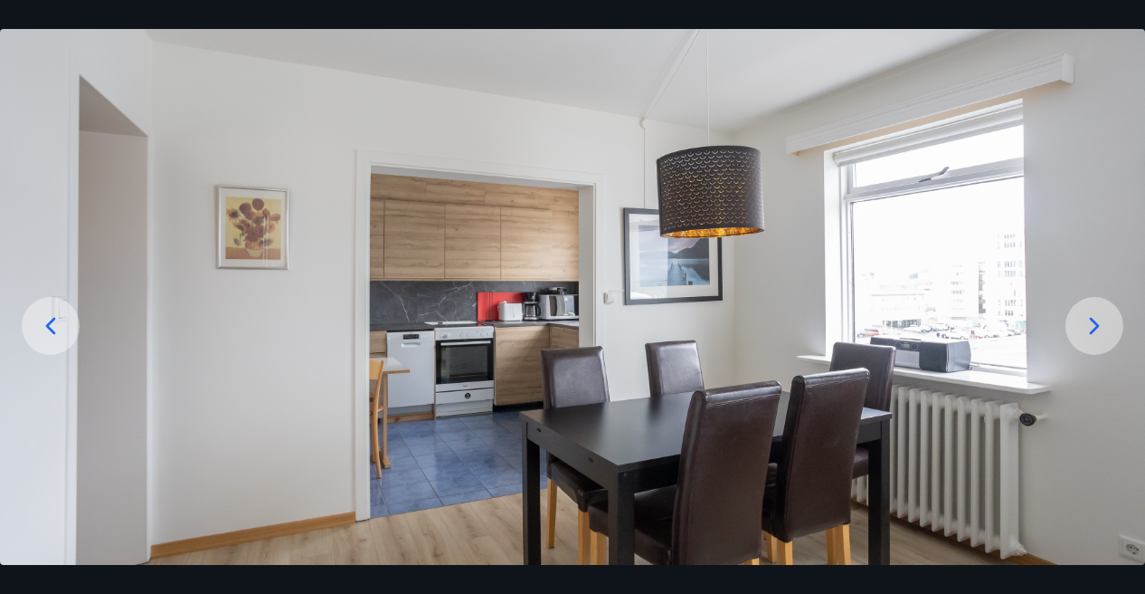
click at [59, 329] on icon at bounding box center [50, 325] width 29 height 29
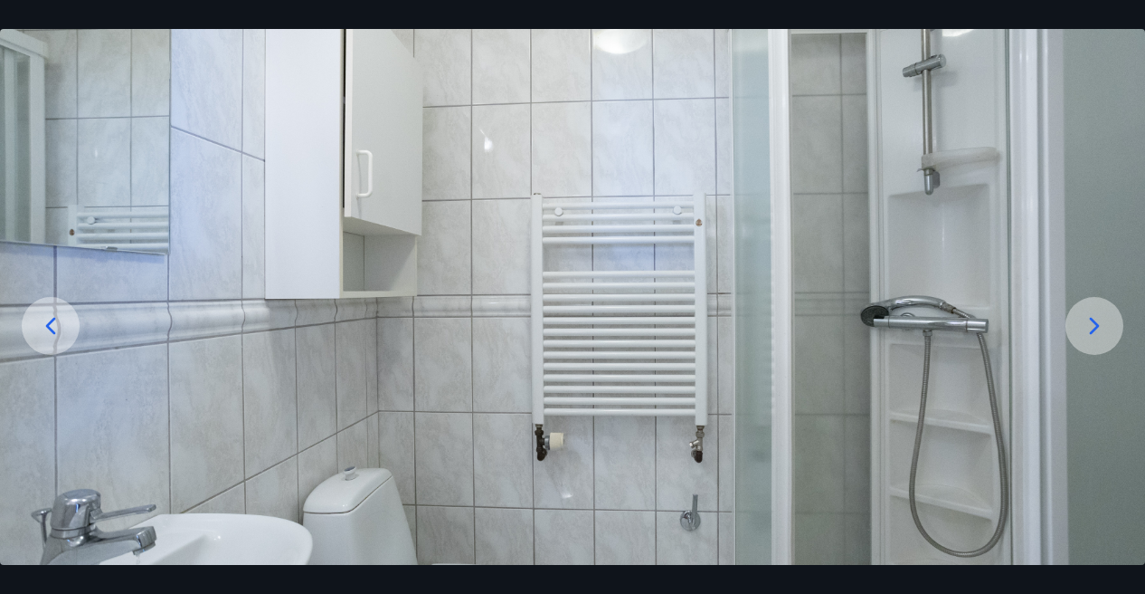
click at [59, 329] on icon at bounding box center [50, 325] width 29 height 29
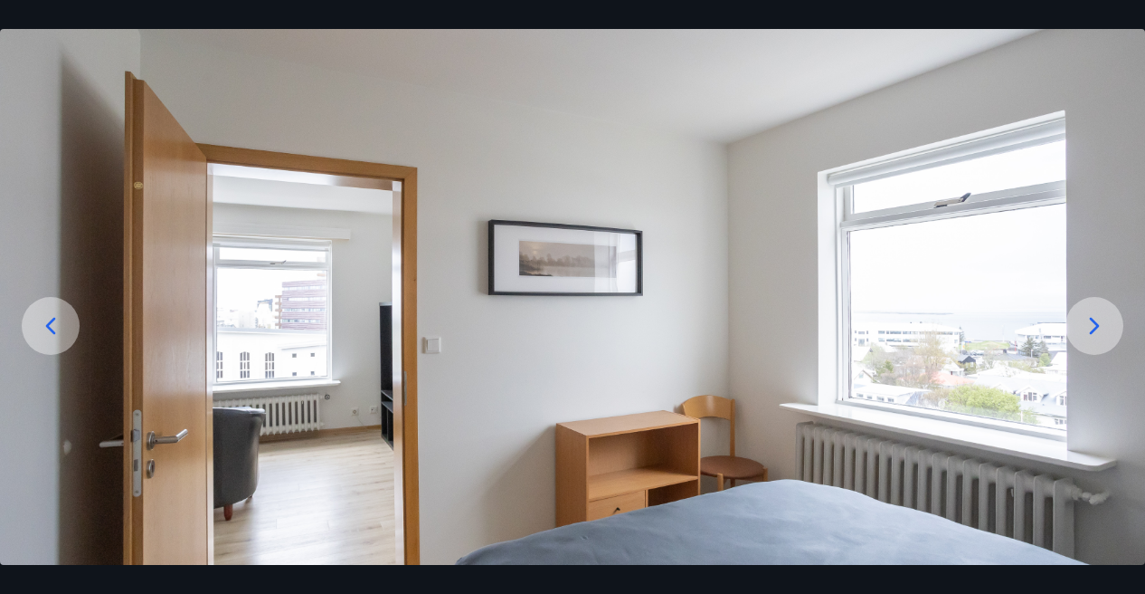
click at [59, 329] on icon at bounding box center [50, 325] width 29 height 29
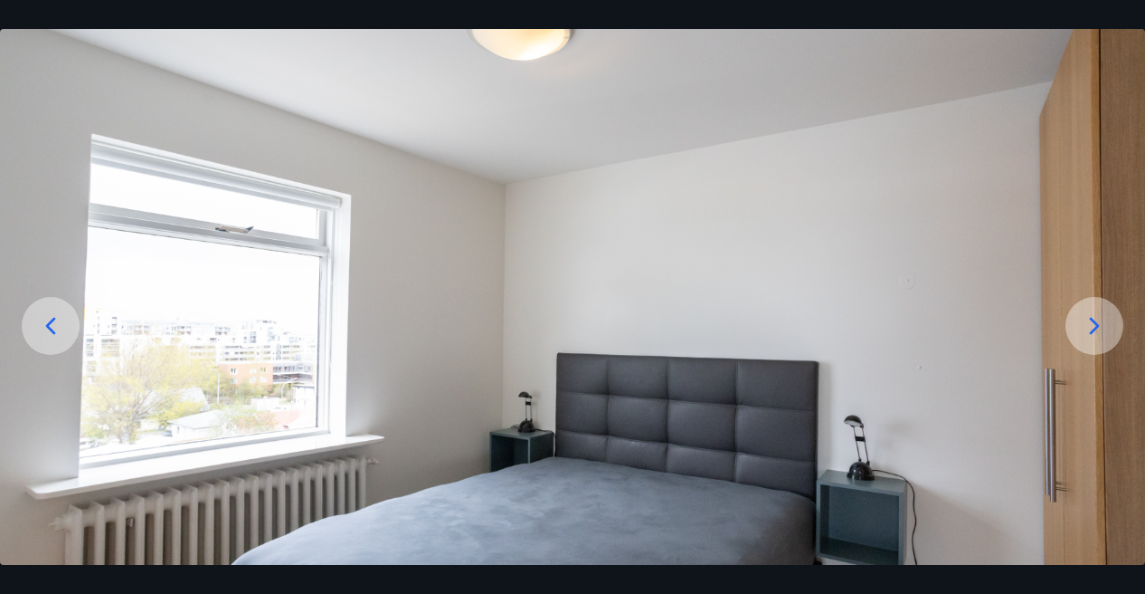
click at [50, 328] on icon at bounding box center [51, 326] width 10 height 17
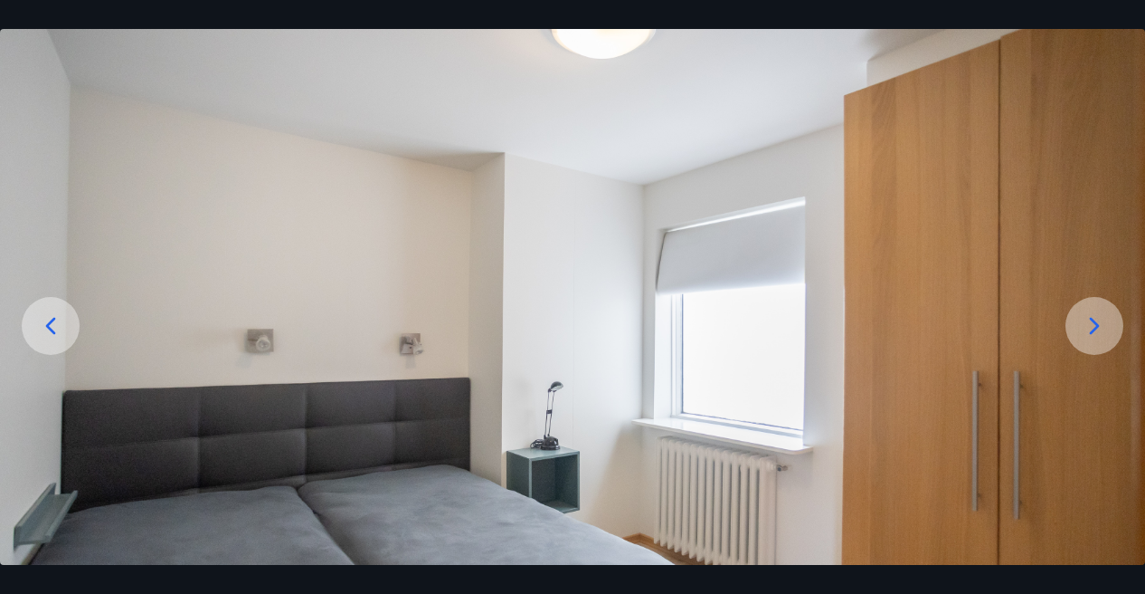
click at [97, 319] on img at bounding box center [572, 347] width 1145 height 636
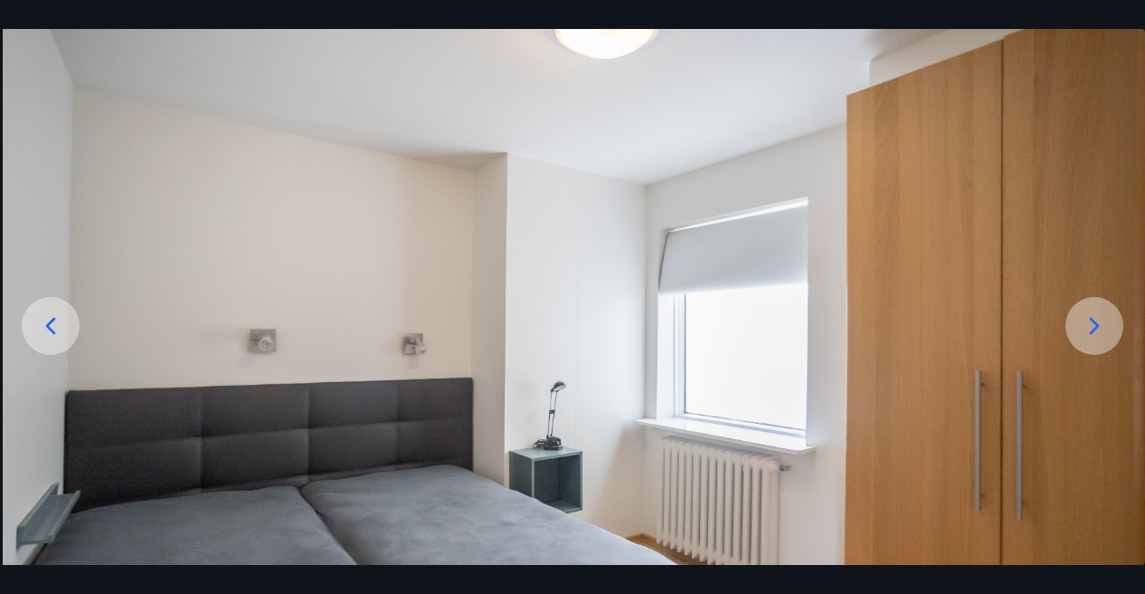
drag, startPoint x: 288, startPoint y: 484, endPoint x: 881, endPoint y: 374, distance: 603.7
click at [881, 374] on img at bounding box center [575, 347] width 1145 height 636
click at [1077, 318] on div at bounding box center [1095, 326] width 58 height 58
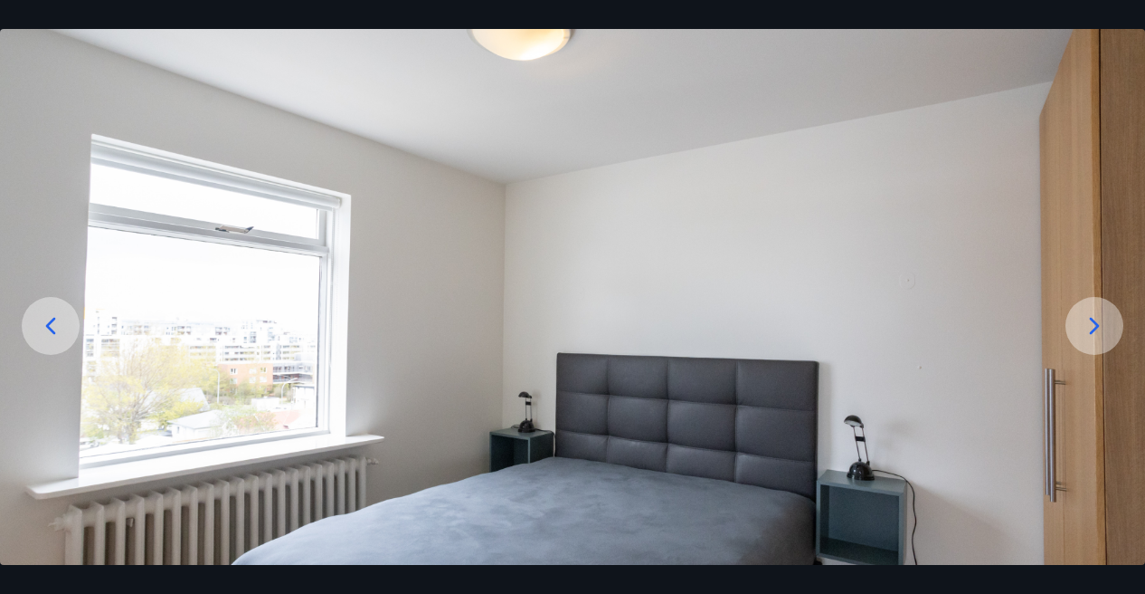
click at [84, 303] on img at bounding box center [572, 347] width 1145 height 636
click at [33, 314] on div at bounding box center [51, 326] width 58 height 58
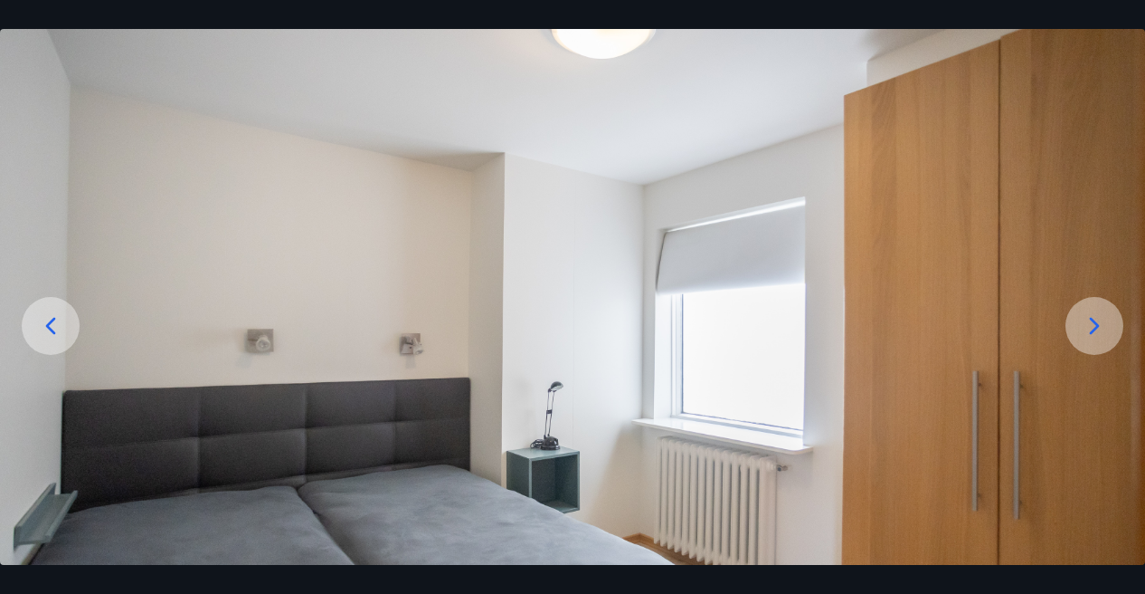
click at [1082, 330] on icon at bounding box center [1094, 325] width 29 height 29
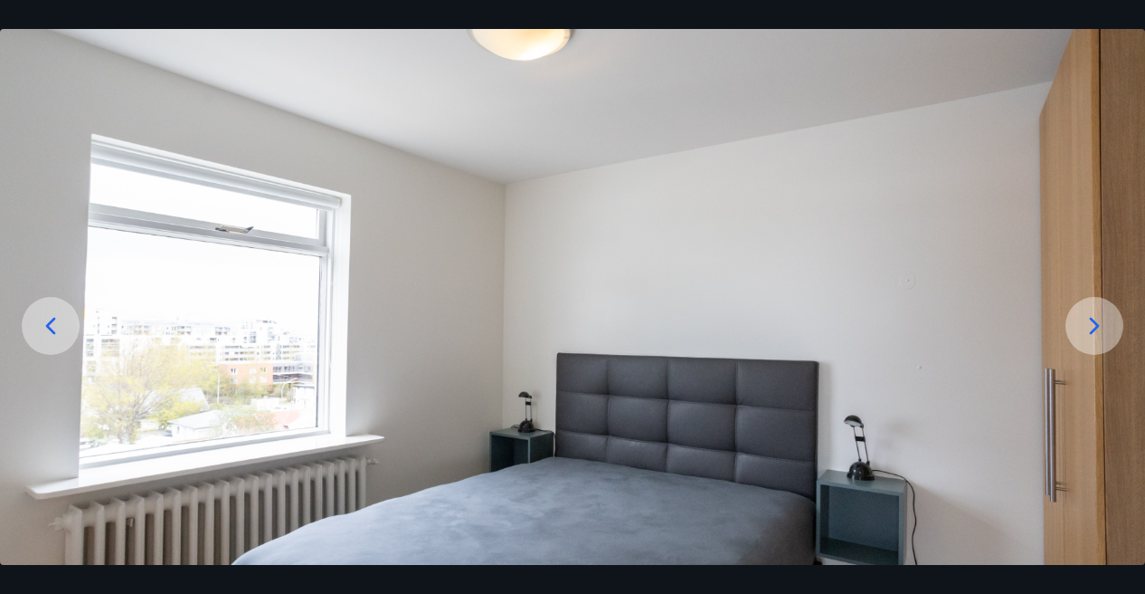
click at [1082, 330] on icon at bounding box center [1094, 325] width 29 height 29
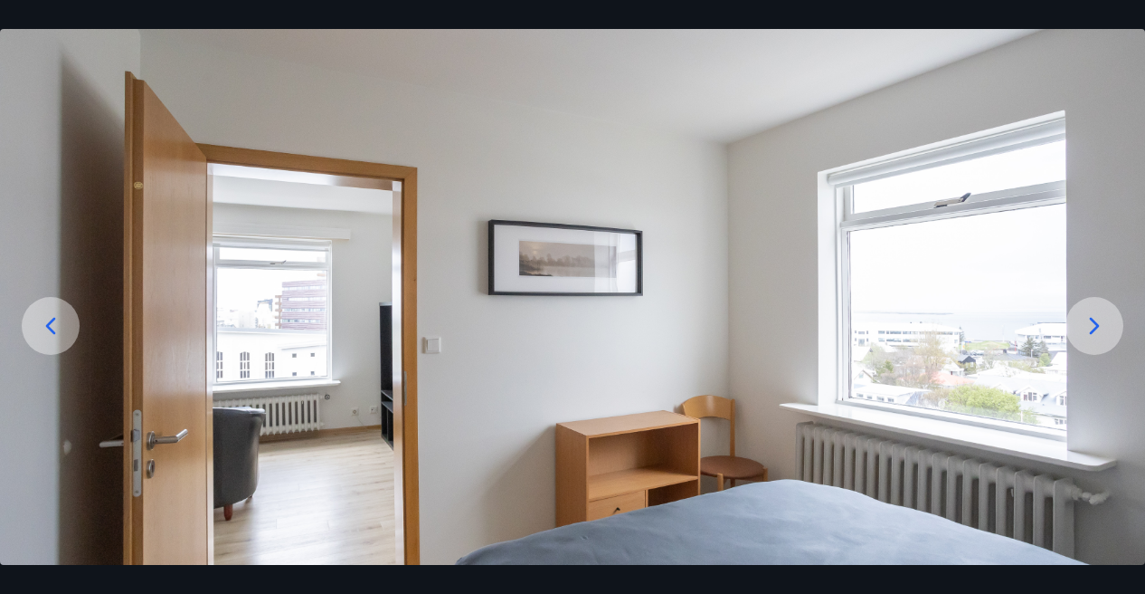
click at [1091, 340] on div at bounding box center [1095, 326] width 58 height 58
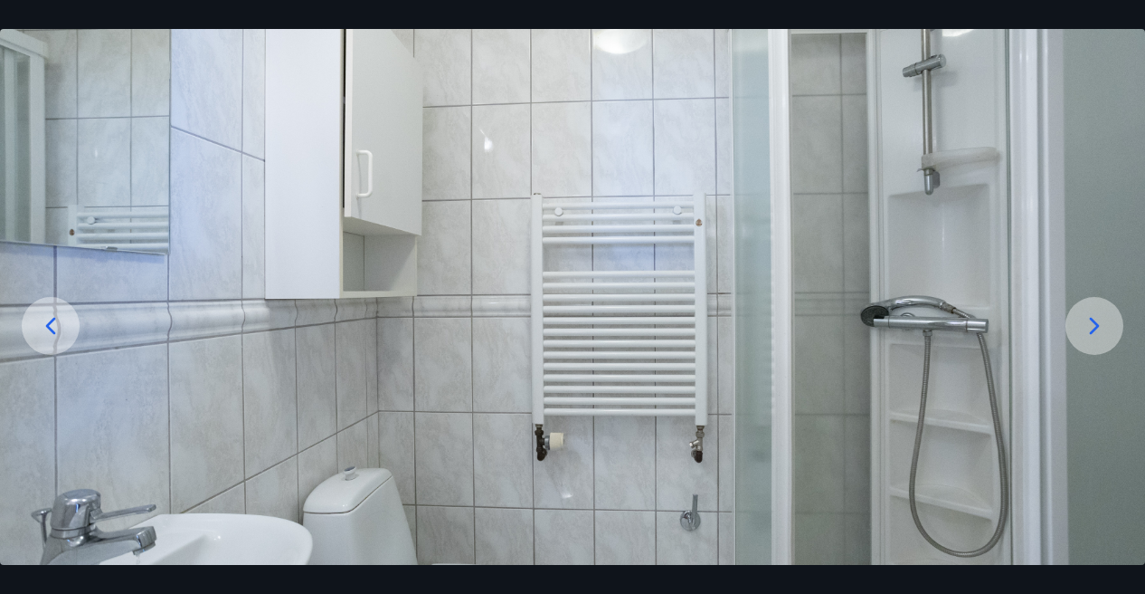
click at [1091, 340] on div at bounding box center [1095, 326] width 58 height 58
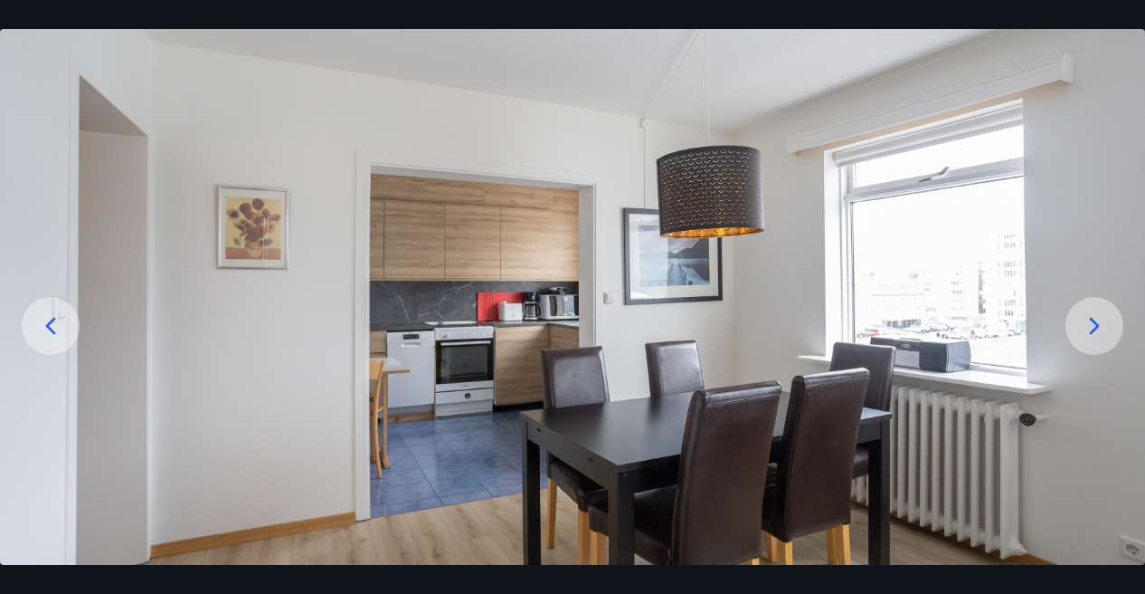
click at [1091, 340] on div at bounding box center [1095, 326] width 58 height 58
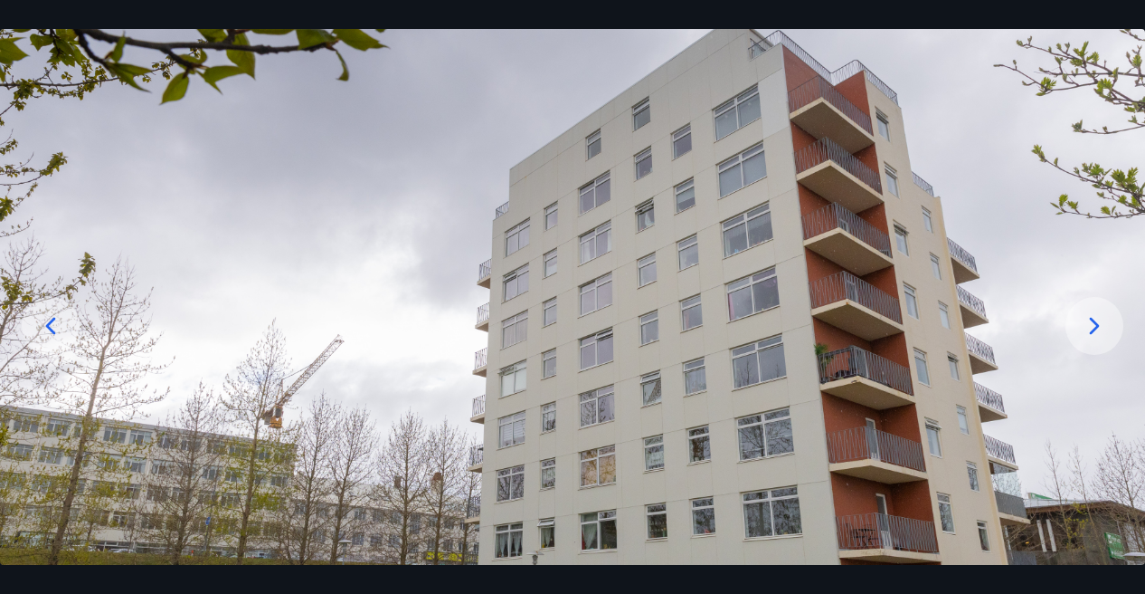
click at [1087, 298] on div at bounding box center [1095, 326] width 58 height 58
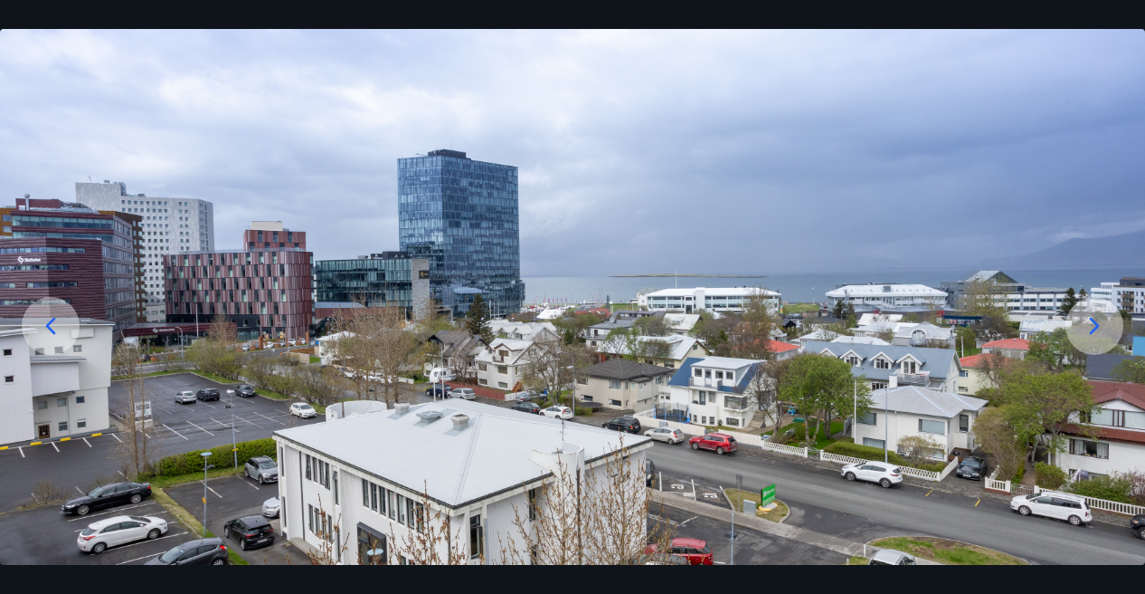
click at [31, 321] on div at bounding box center [51, 326] width 58 height 58
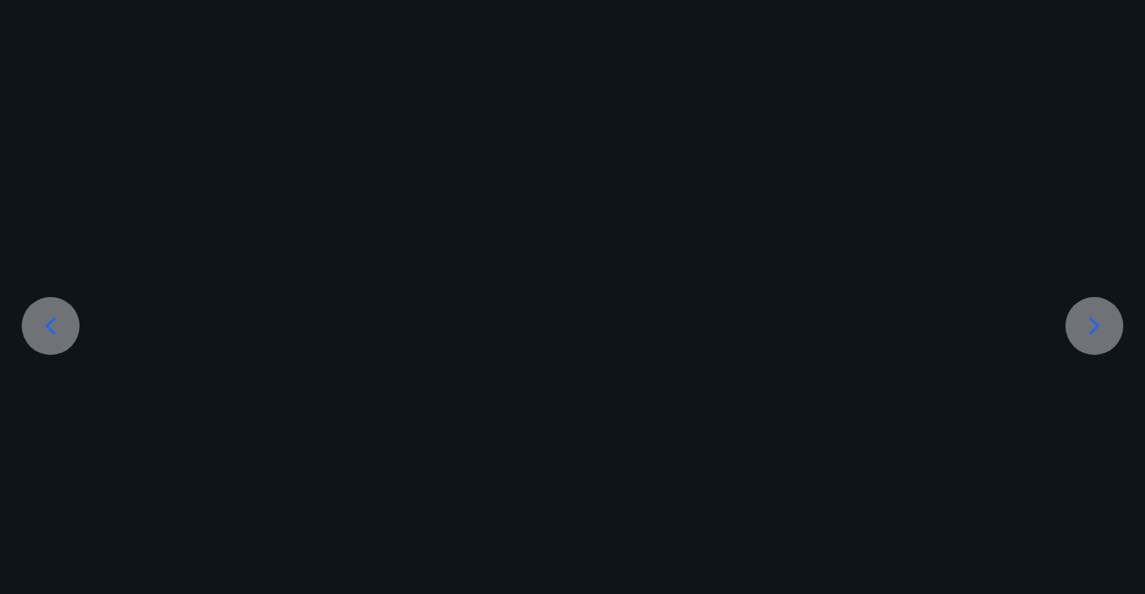
click at [31, 321] on div at bounding box center [51, 326] width 58 height 58
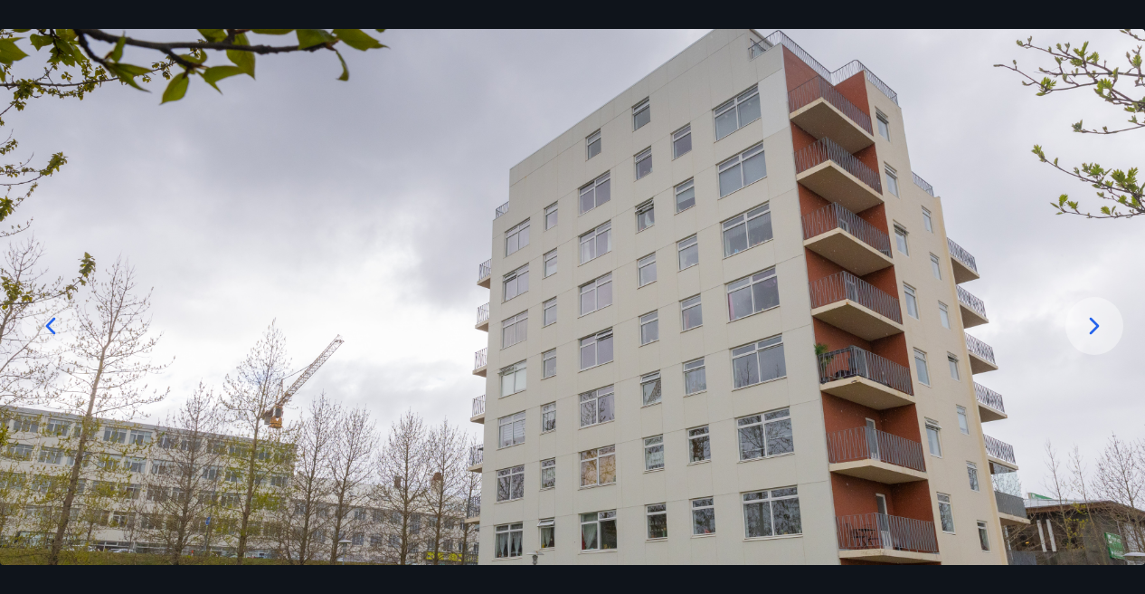
click at [31, 321] on div at bounding box center [51, 326] width 58 height 58
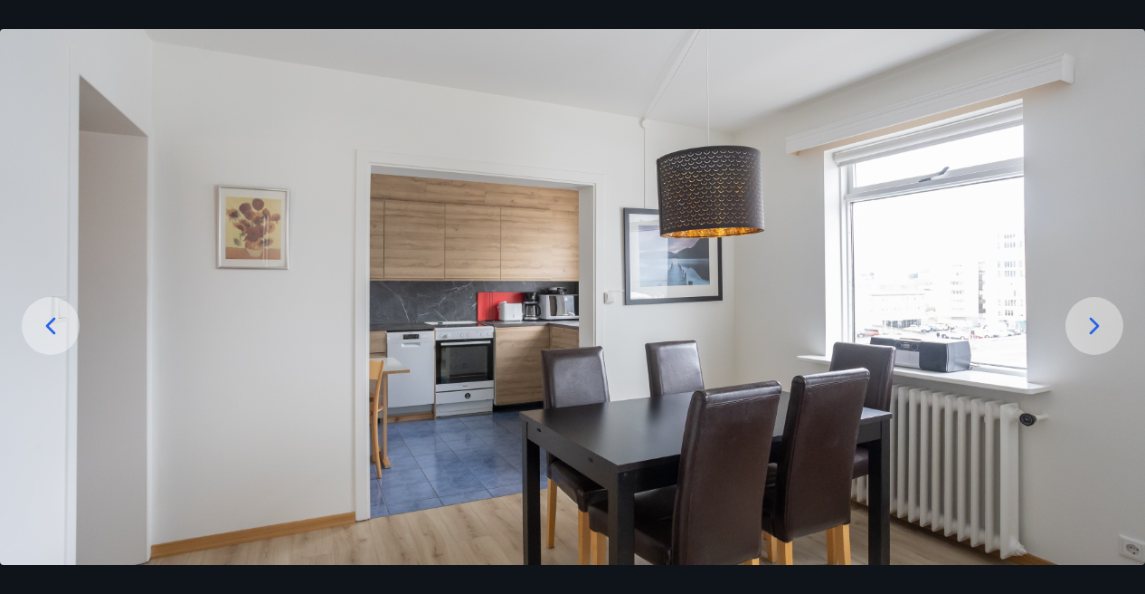
click at [31, 321] on div at bounding box center [51, 326] width 58 height 58
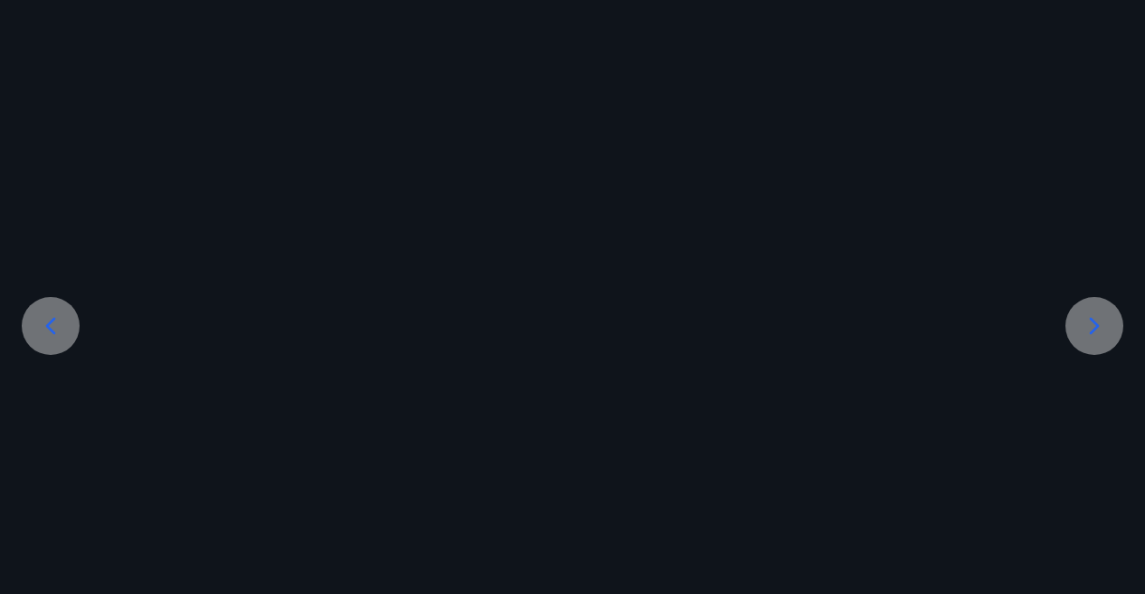
click at [31, 321] on div at bounding box center [51, 326] width 58 height 58
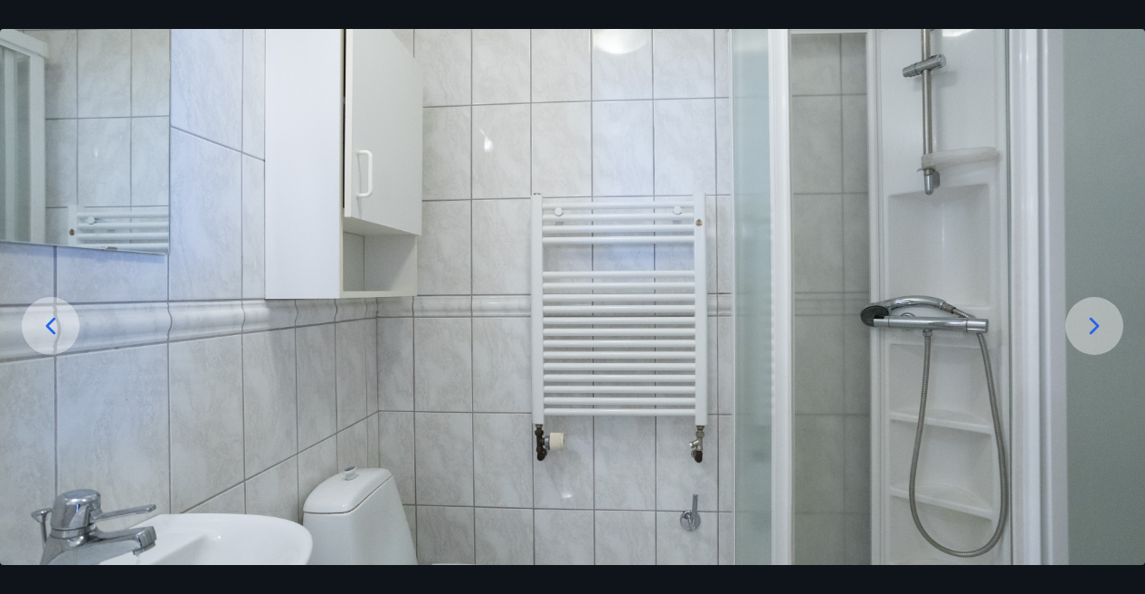
click at [31, 321] on div at bounding box center [51, 326] width 58 height 58
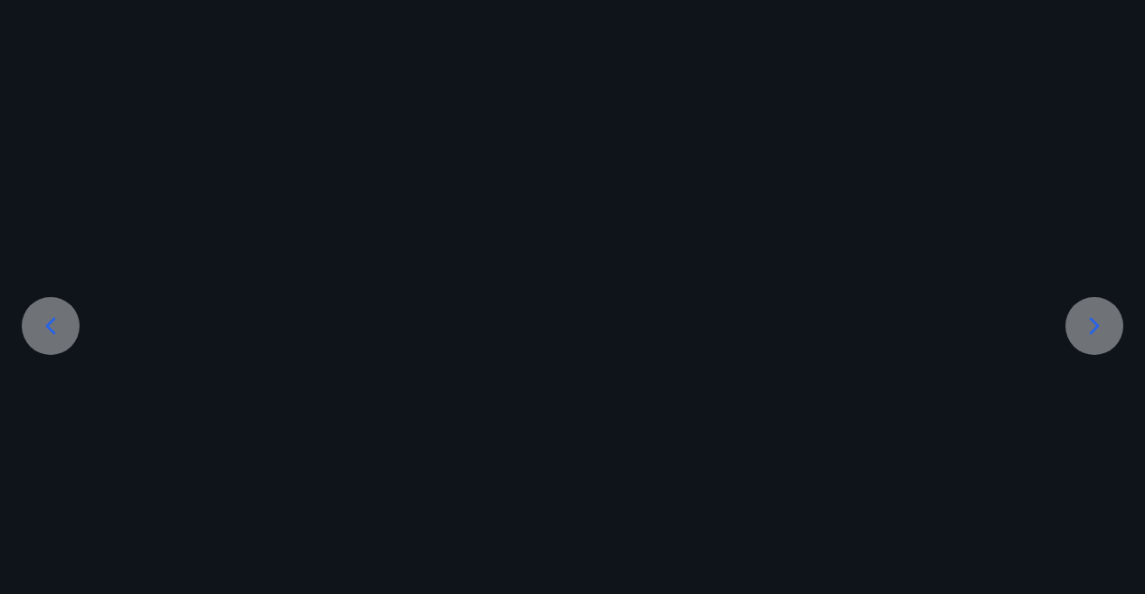
click at [31, 321] on div at bounding box center [51, 326] width 58 height 58
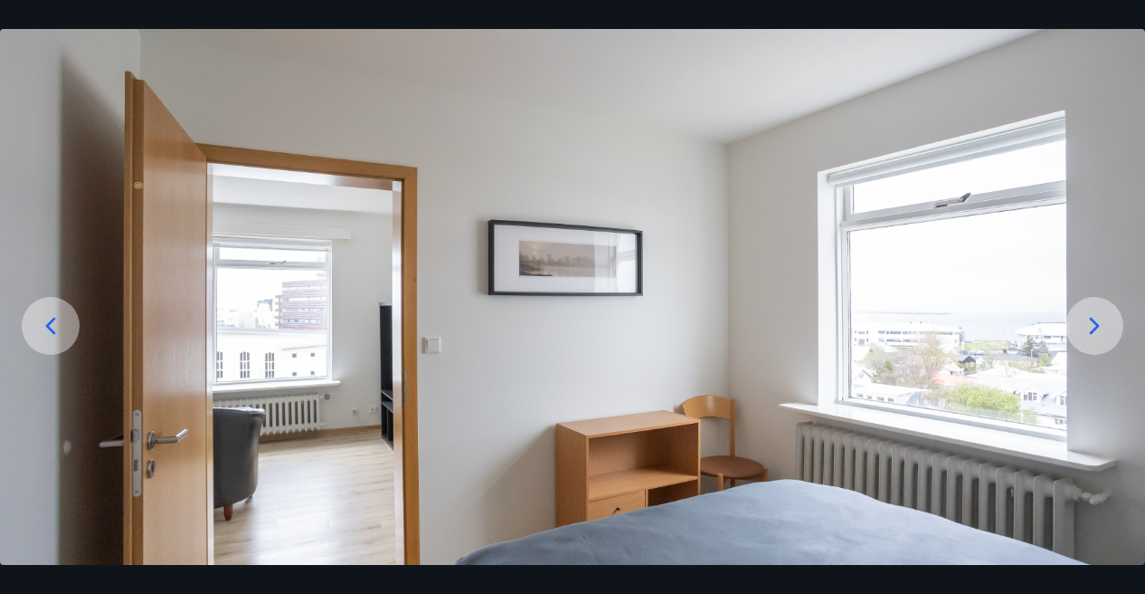
click at [31, 321] on div at bounding box center [51, 326] width 58 height 58
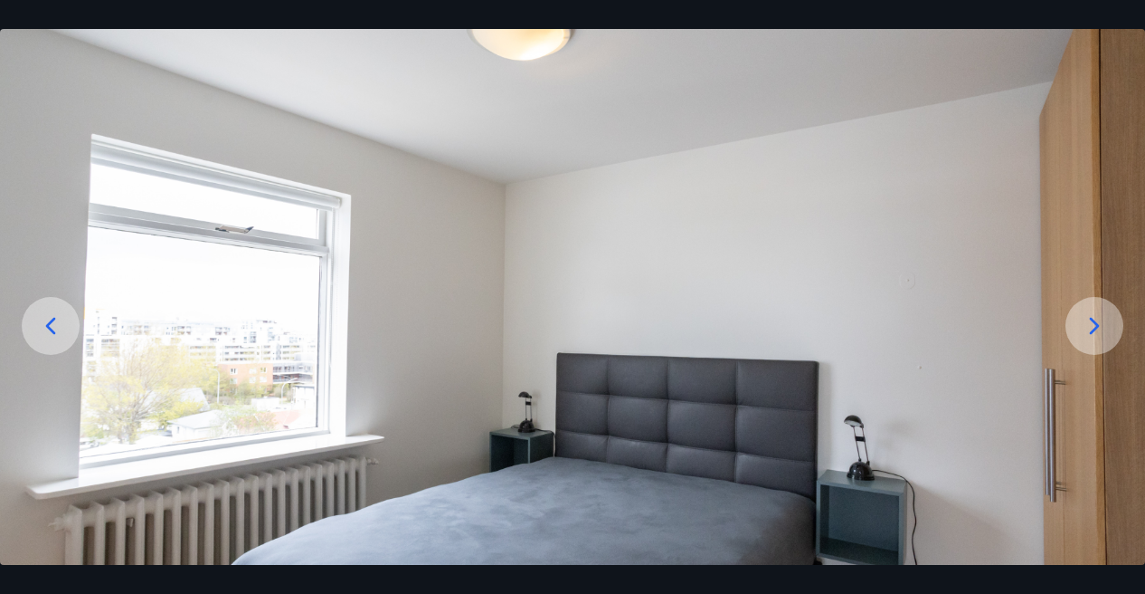
click at [70, 312] on div at bounding box center [51, 326] width 58 height 58
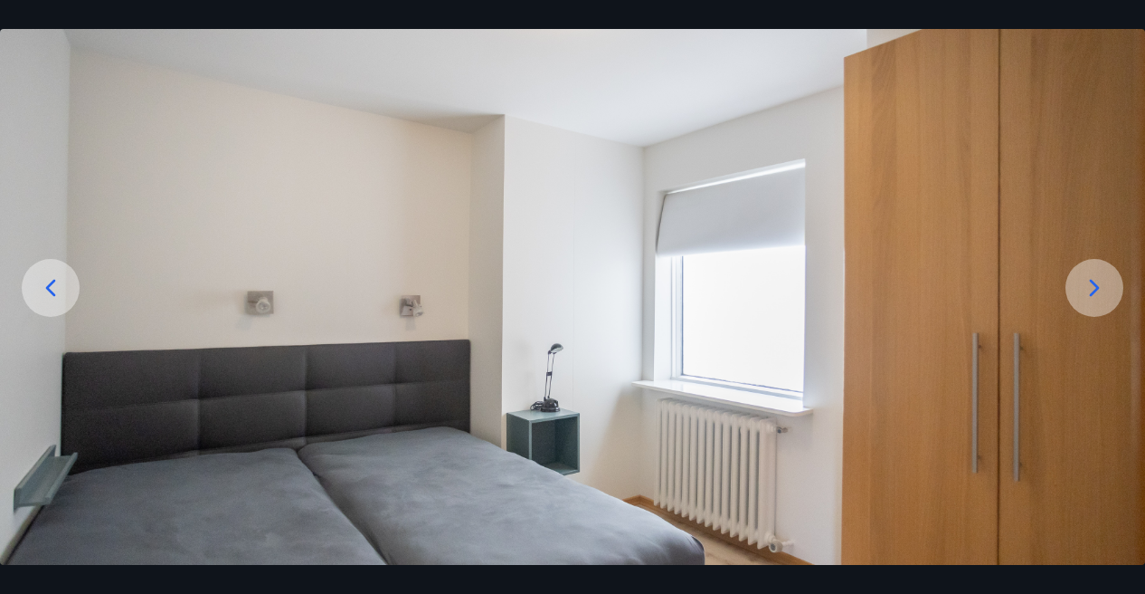
scroll to position [116, 0]
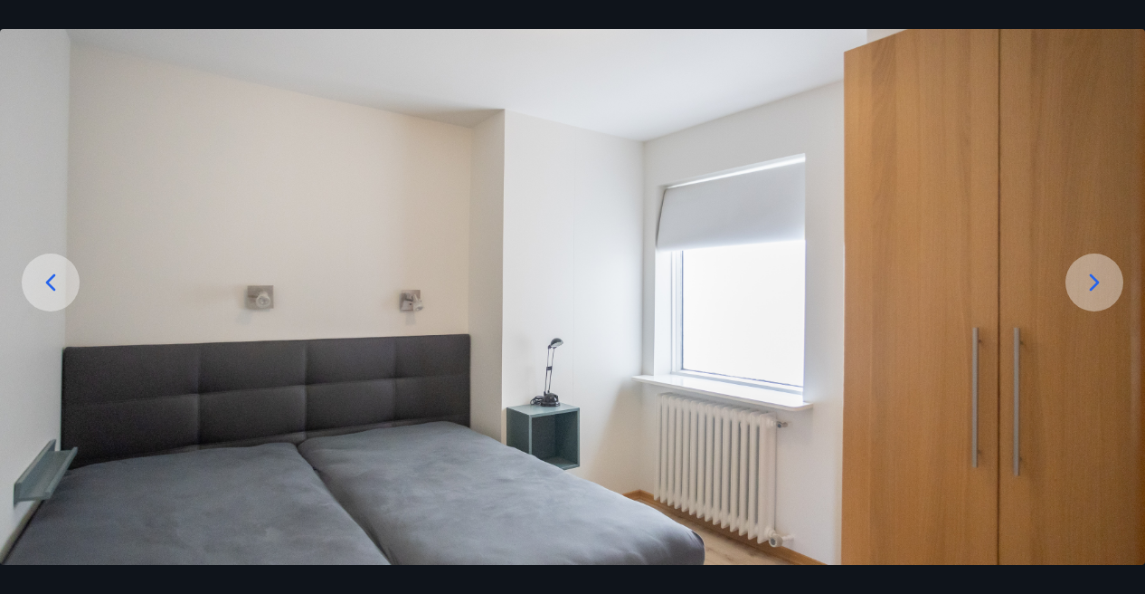
click at [31, 272] on div at bounding box center [51, 282] width 58 height 58
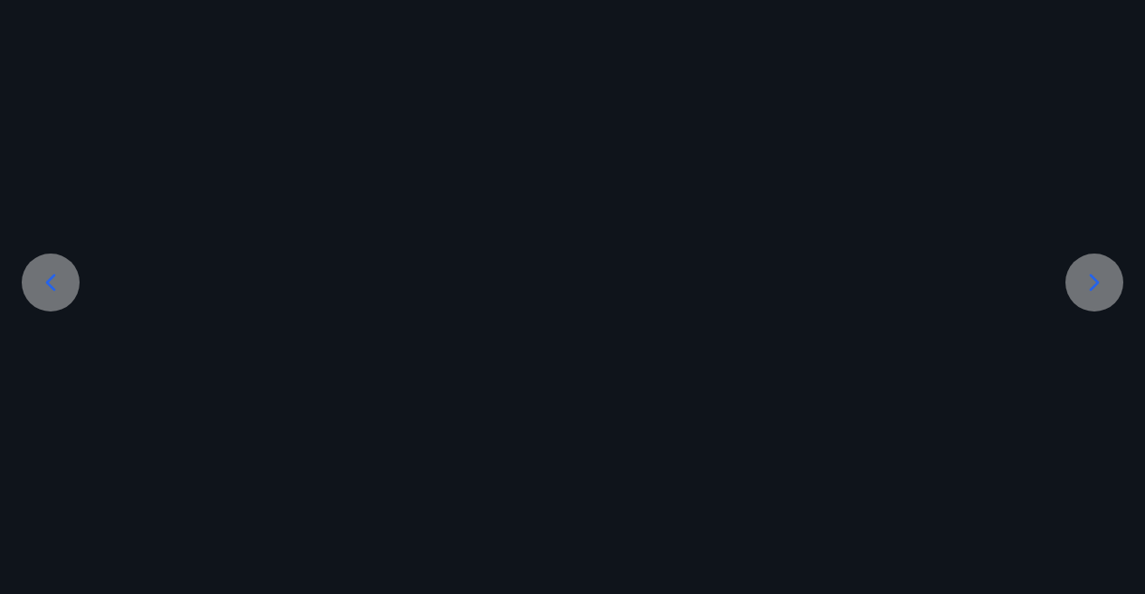
click at [31, 272] on div at bounding box center [51, 282] width 58 height 58
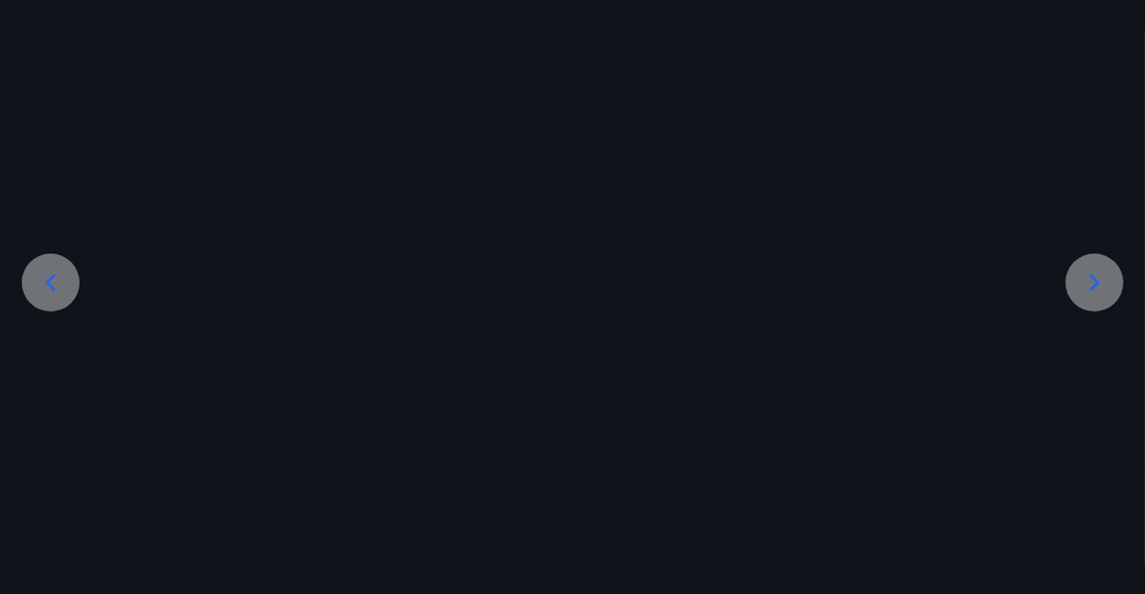
click at [31, 272] on div at bounding box center [51, 282] width 58 height 58
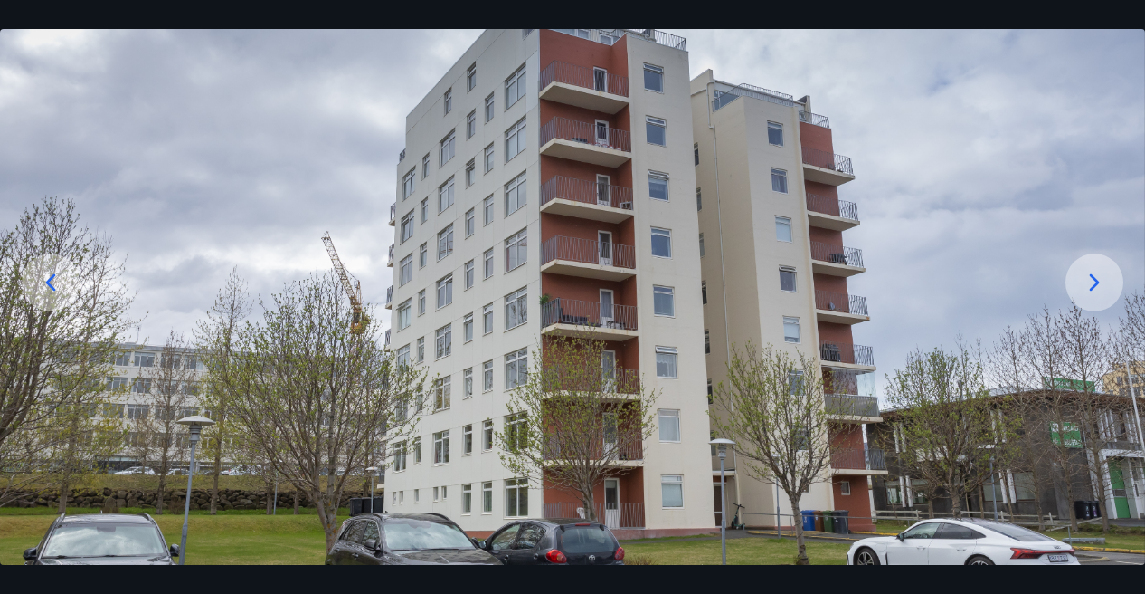
click at [31, 272] on div at bounding box center [51, 282] width 58 height 58
click at [1096, 299] on div at bounding box center [1095, 282] width 58 height 58
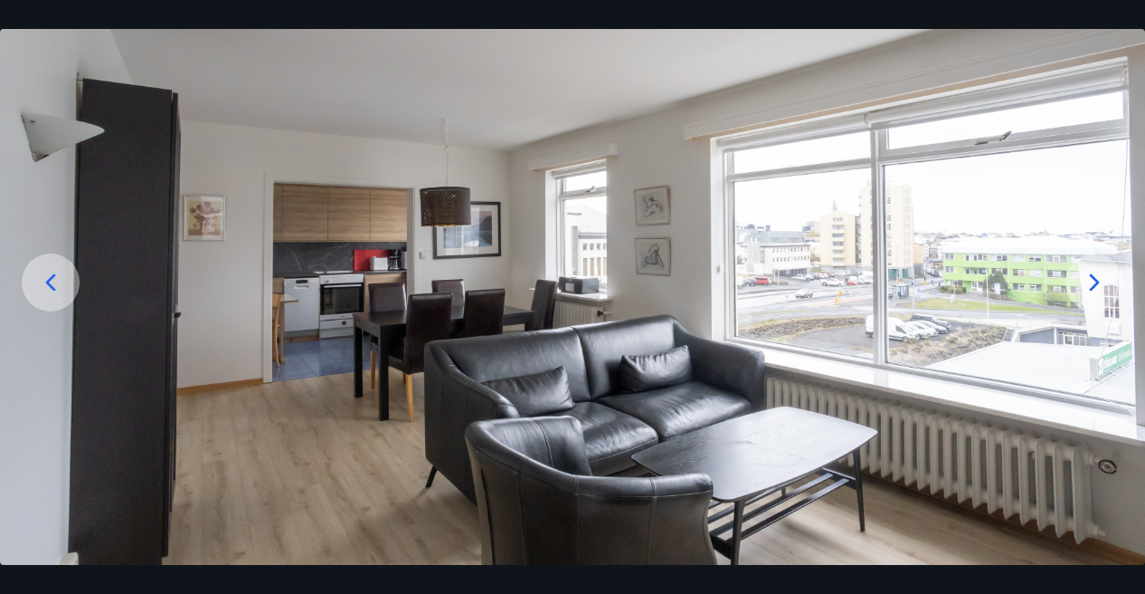
click at [1091, 281] on icon at bounding box center [1094, 282] width 29 height 29
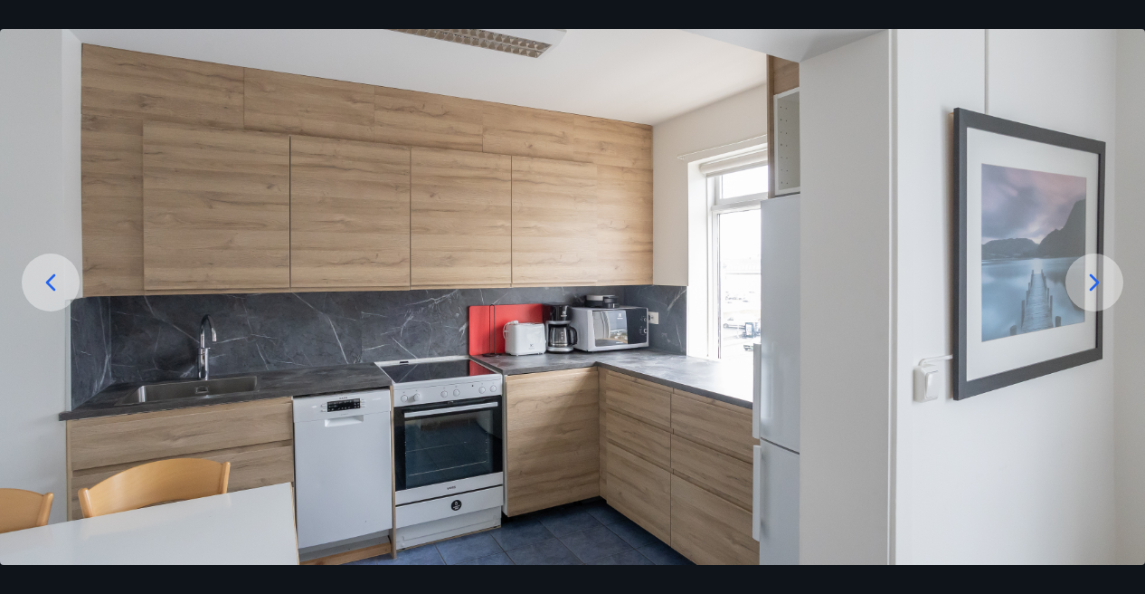
click at [1093, 281] on icon at bounding box center [1094, 282] width 29 height 29
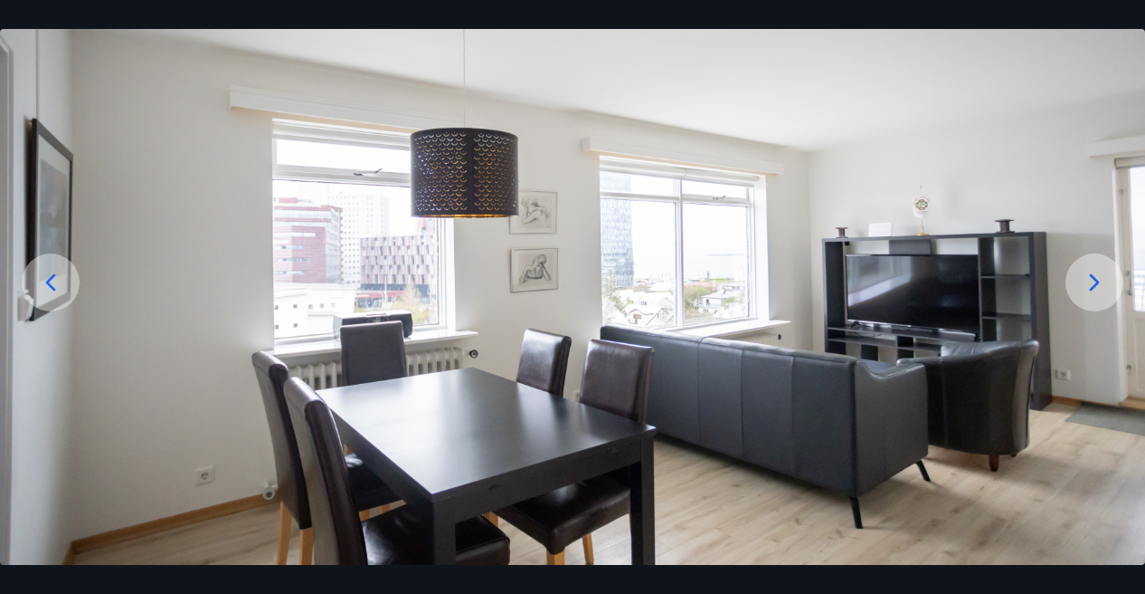
click at [1093, 281] on icon at bounding box center [1094, 282] width 29 height 29
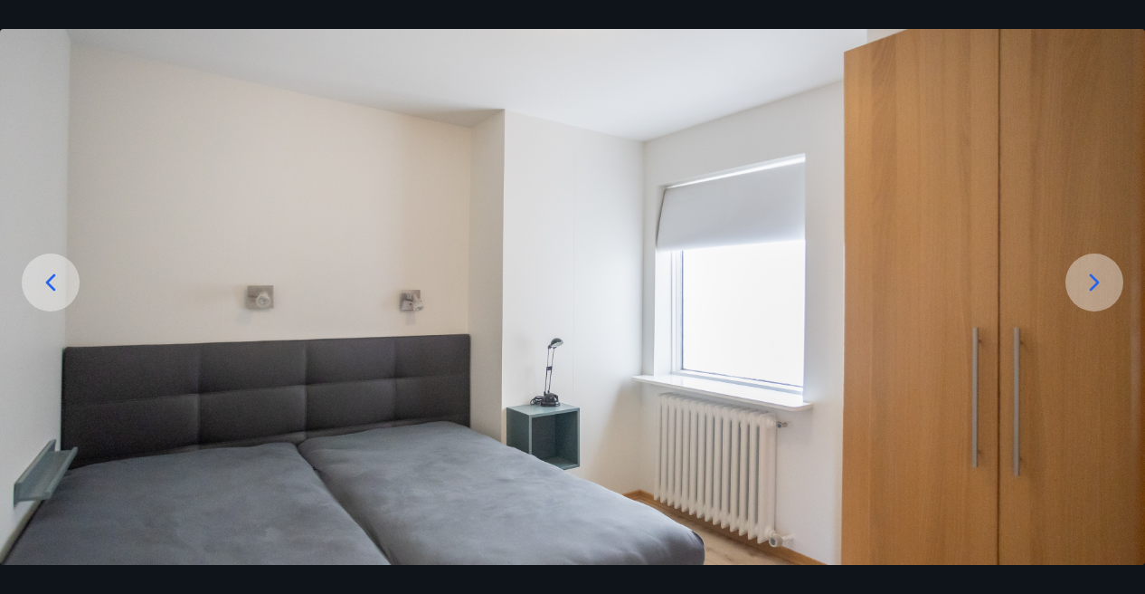
click at [1093, 281] on icon at bounding box center [1094, 282] width 29 height 29
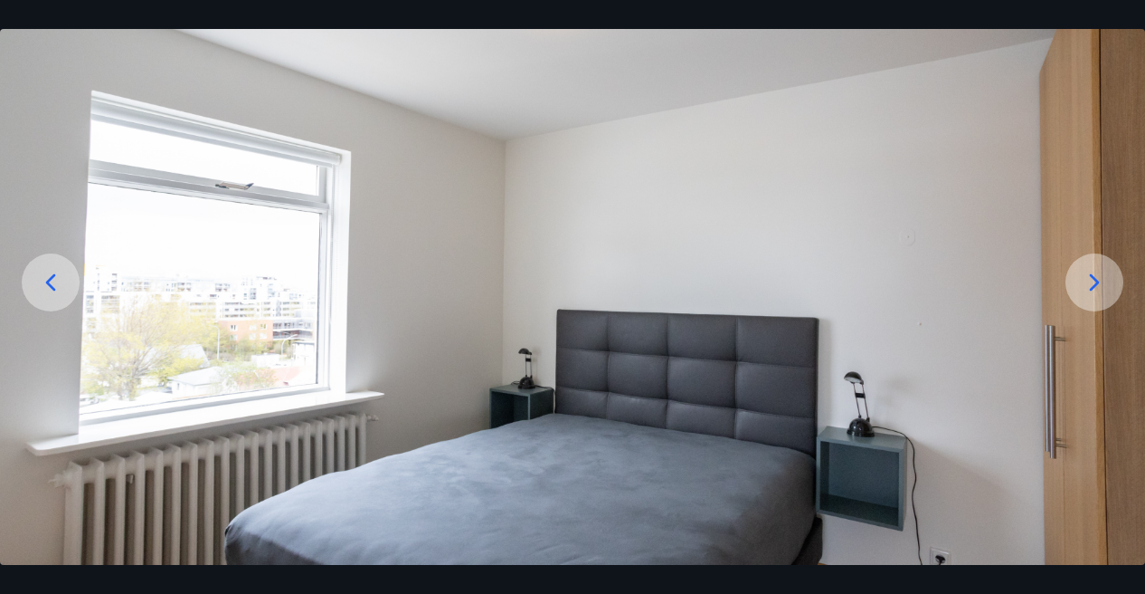
click at [1104, 261] on div at bounding box center [1095, 282] width 58 height 58
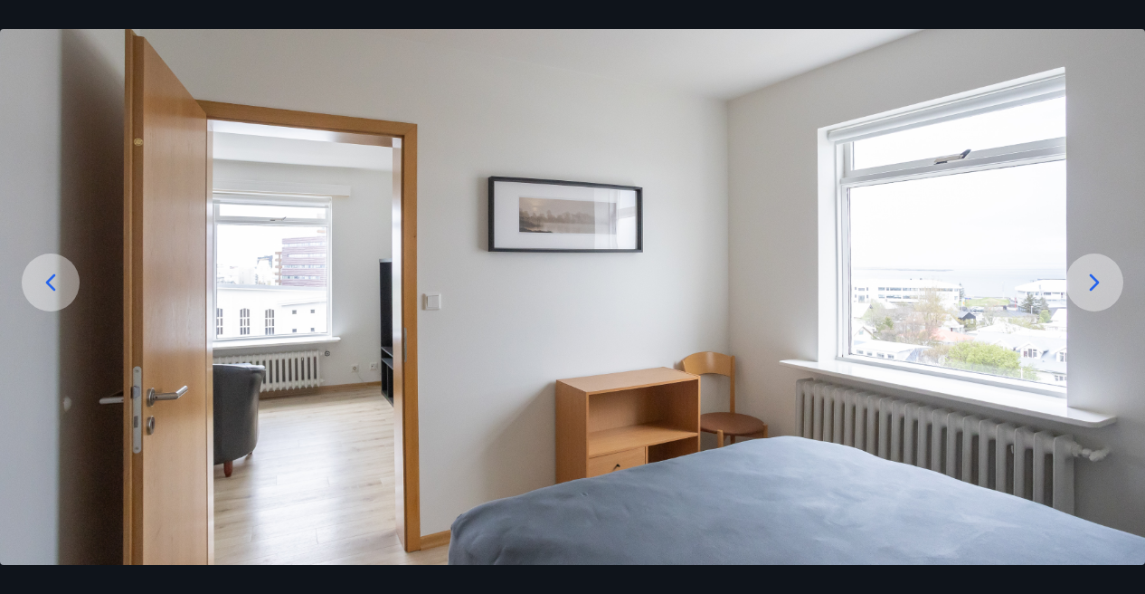
click at [1104, 261] on div at bounding box center [1095, 282] width 58 height 58
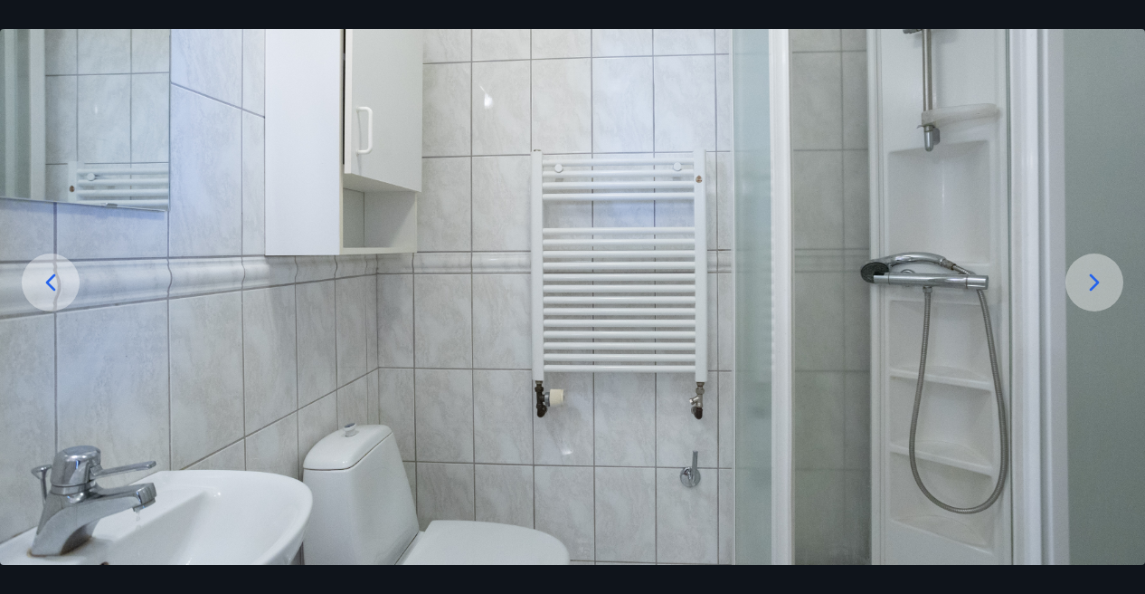
click at [1104, 261] on div at bounding box center [1095, 282] width 58 height 58
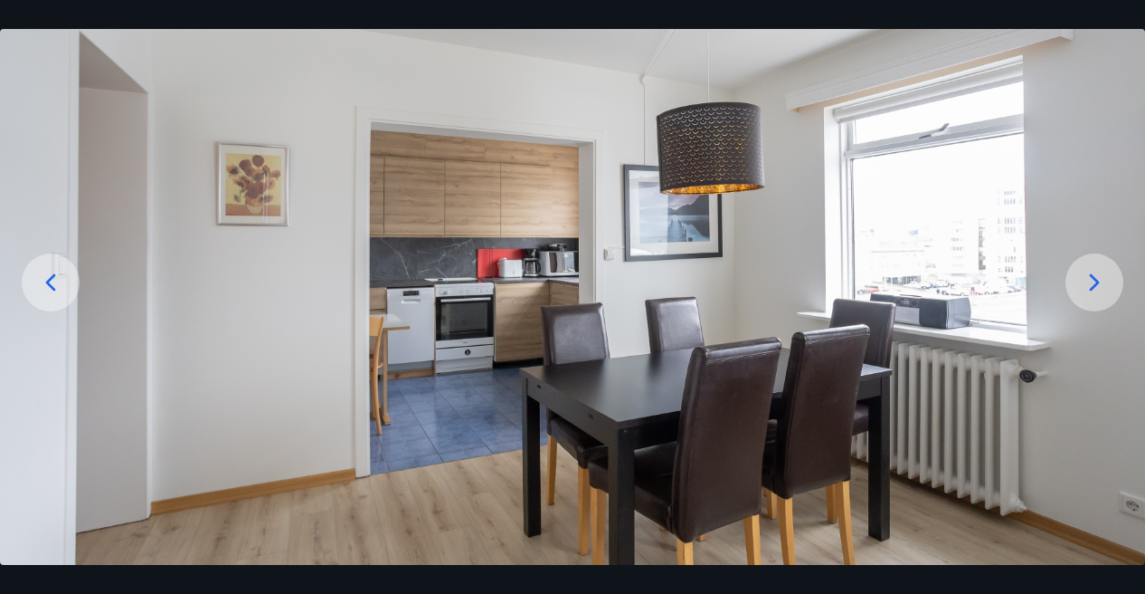
click at [1104, 261] on div at bounding box center [1095, 282] width 58 height 58
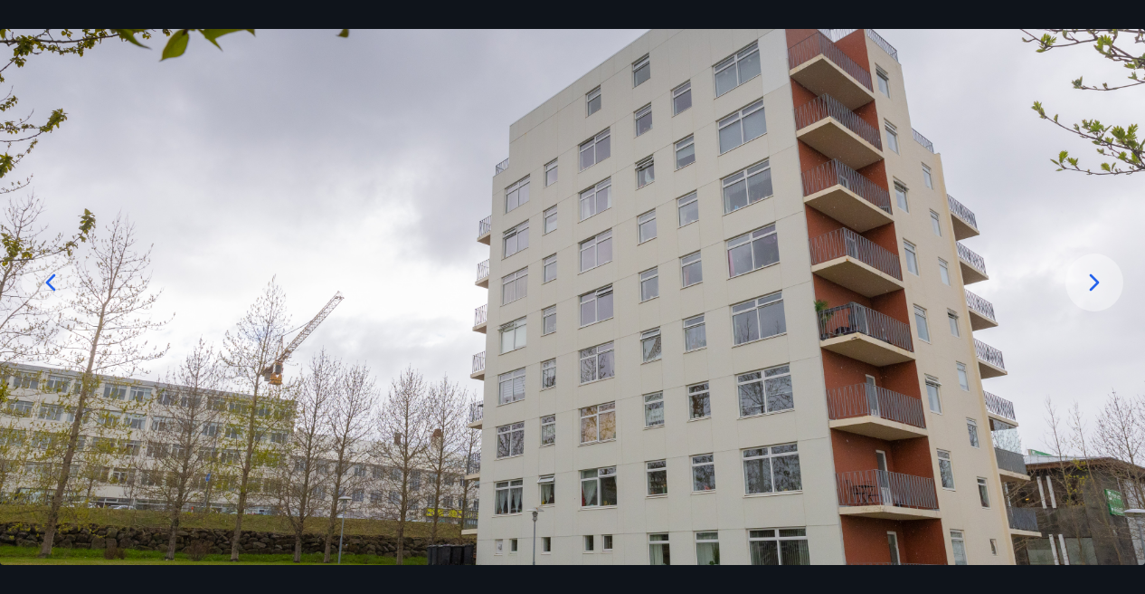
click at [1104, 261] on div at bounding box center [1095, 282] width 58 height 58
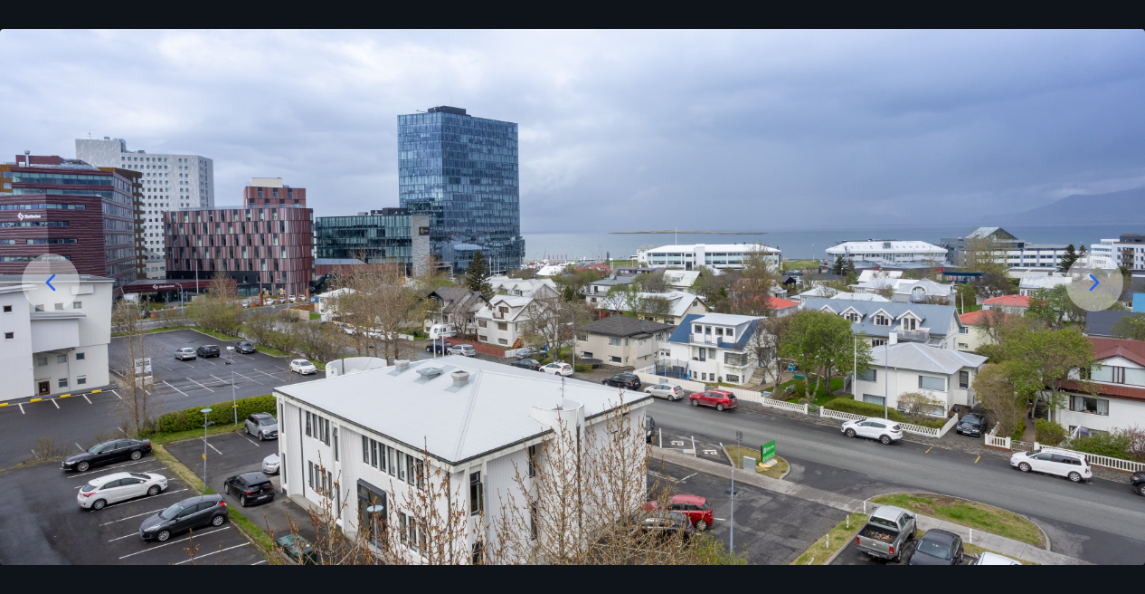
click at [1104, 261] on div at bounding box center [1095, 282] width 58 height 58
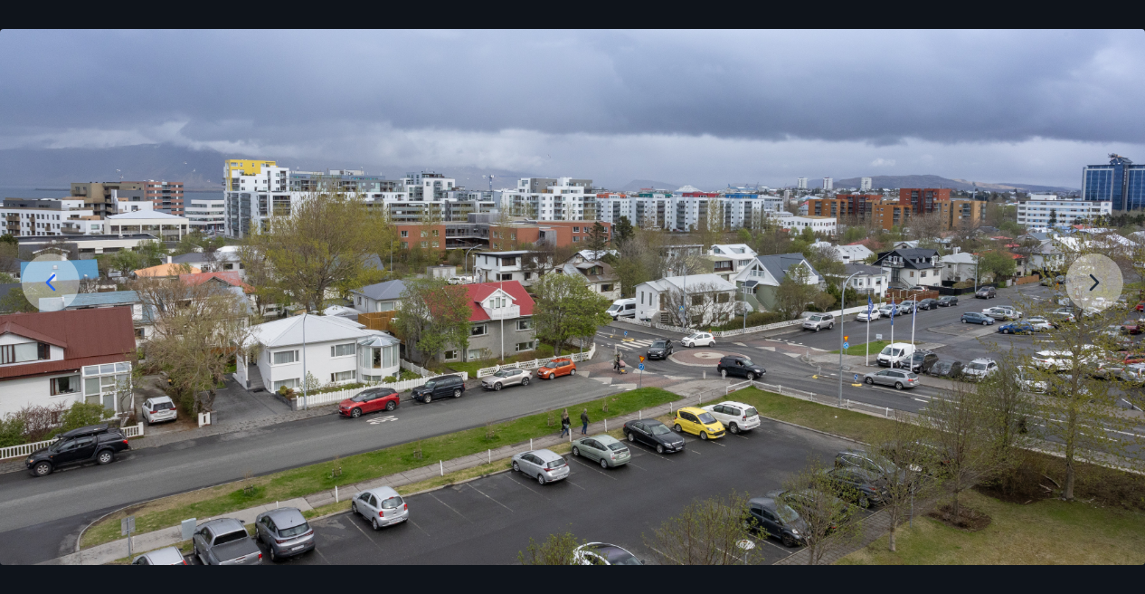
click at [1104, 261] on img at bounding box center [572, 304] width 1145 height 636
click at [22, 274] on div at bounding box center [51, 282] width 58 height 58
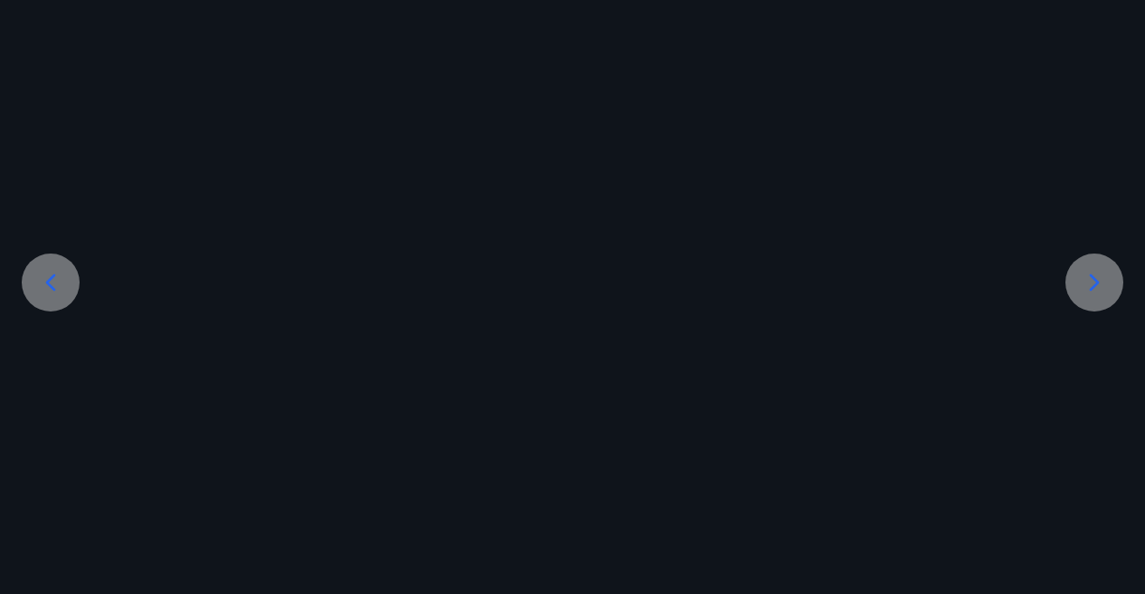
click at [22, 274] on div at bounding box center [51, 282] width 58 height 58
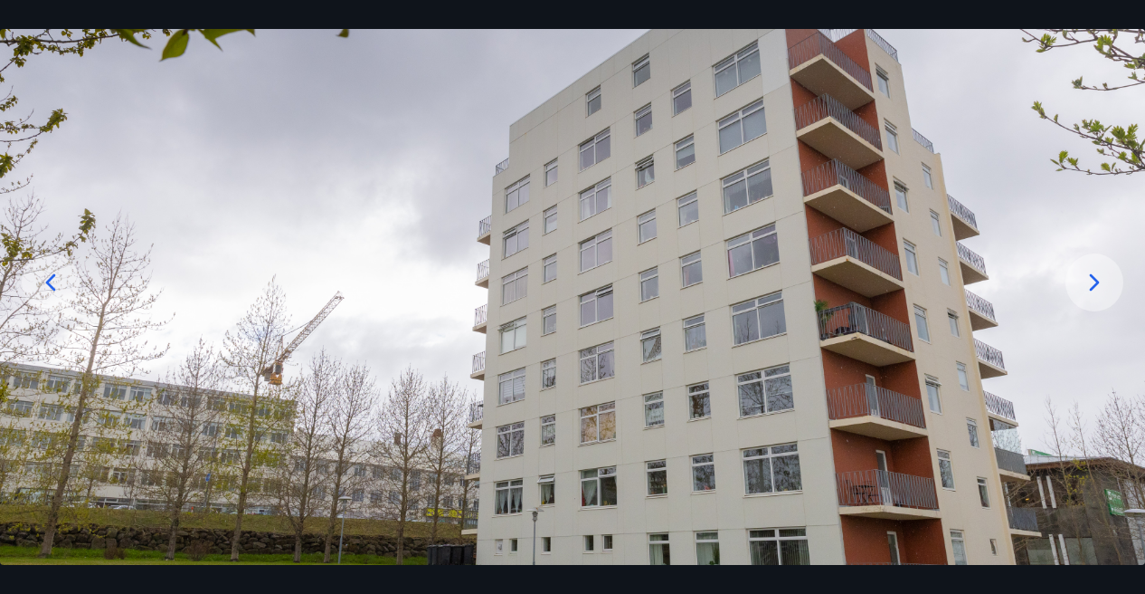
click at [22, 274] on div at bounding box center [51, 282] width 58 height 58
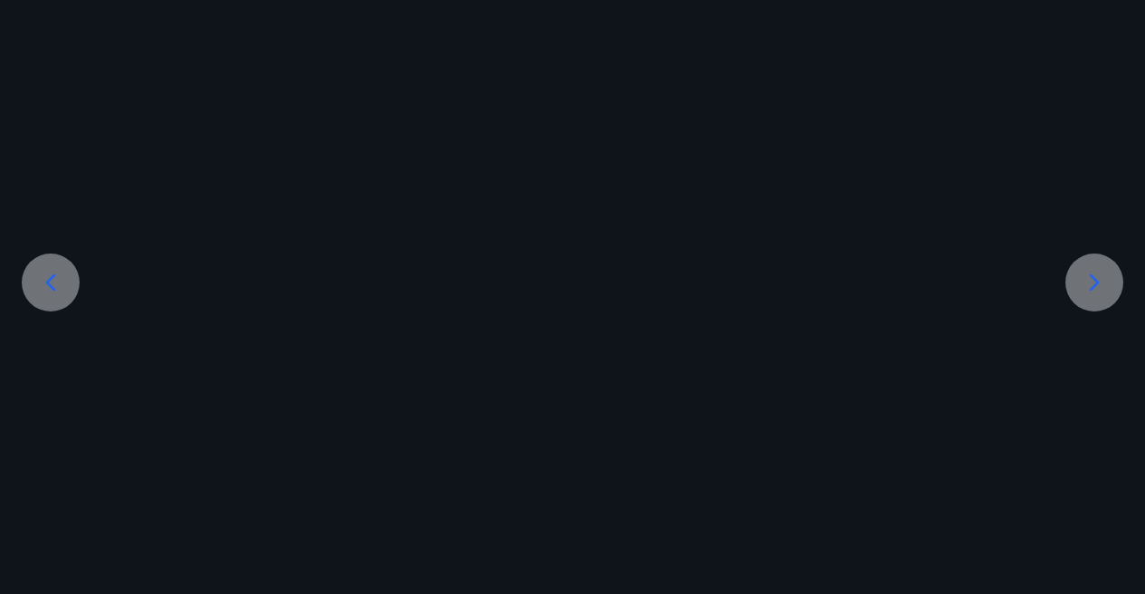
click at [22, 274] on div at bounding box center [51, 282] width 58 height 58
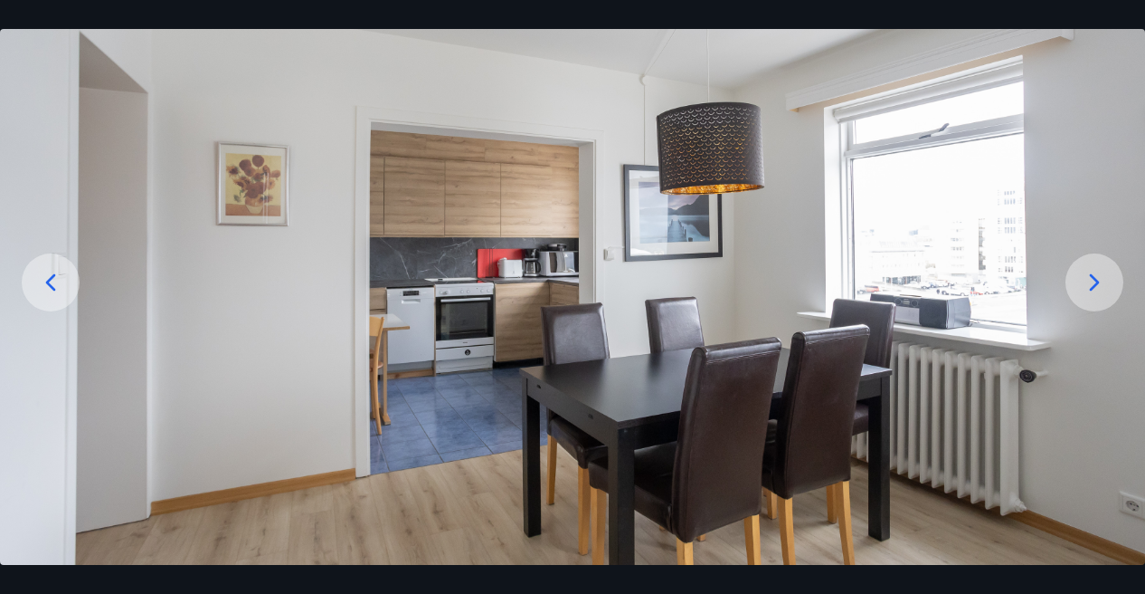
click at [22, 274] on div at bounding box center [51, 282] width 58 height 58
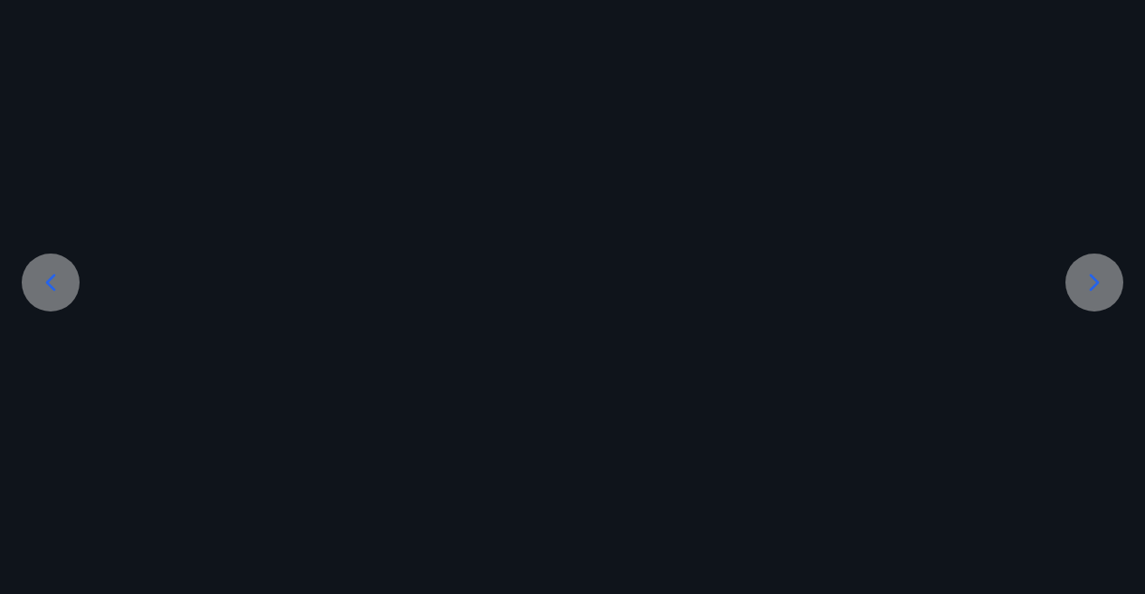
click at [22, 274] on div at bounding box center [51, 282] width 58 height 58
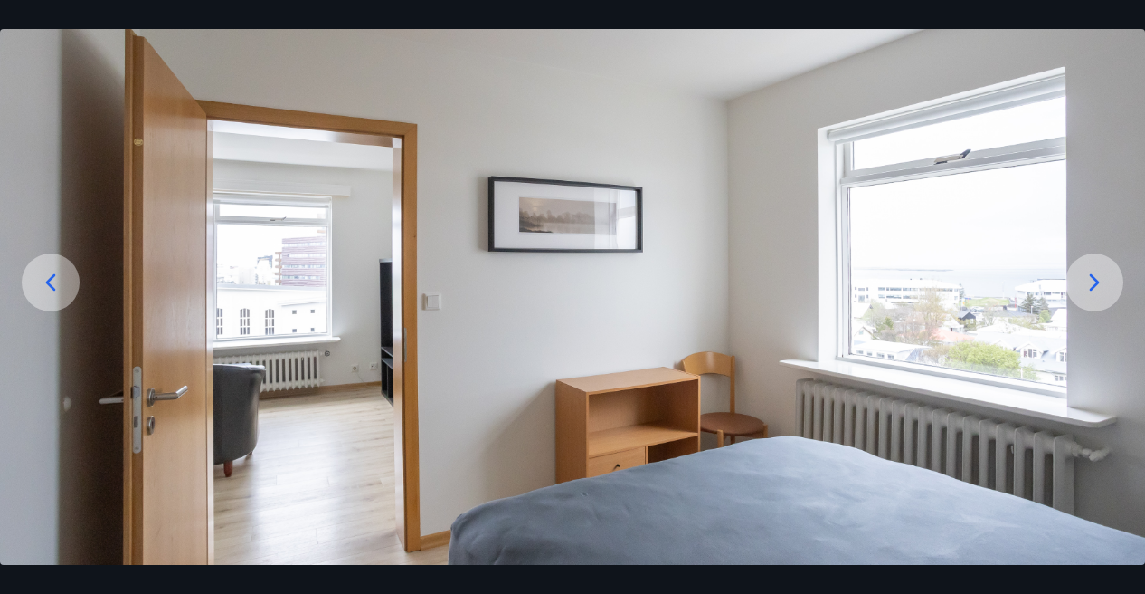
click at [22, 274] on div at bounding box center [51, 282] width 58 height 58
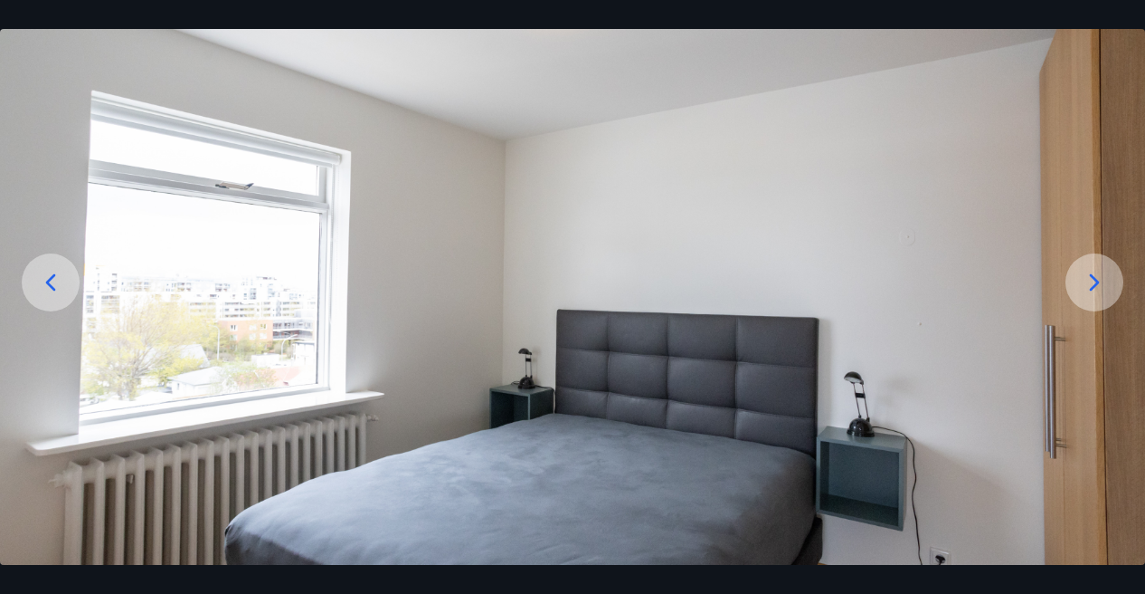
click at [22, 274] on div at bounding box center [51, 282] width 58 height 58
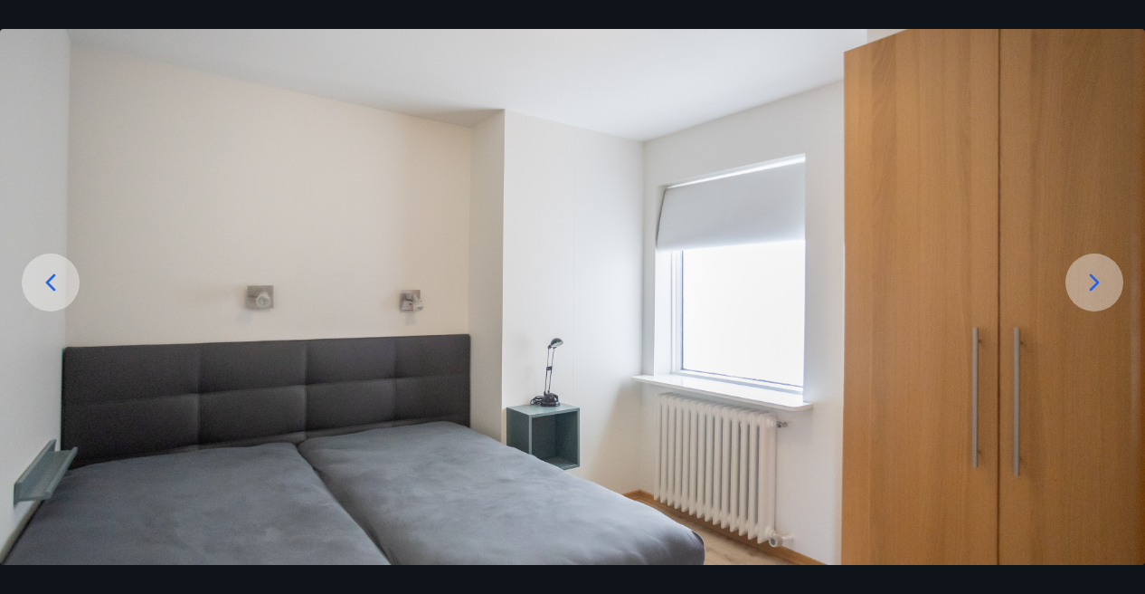
click at [22, 274] on div at bounding box center [51, 282] width 58 height 58
